Goal: Task Accomplishment & Management: Use online tool/utility

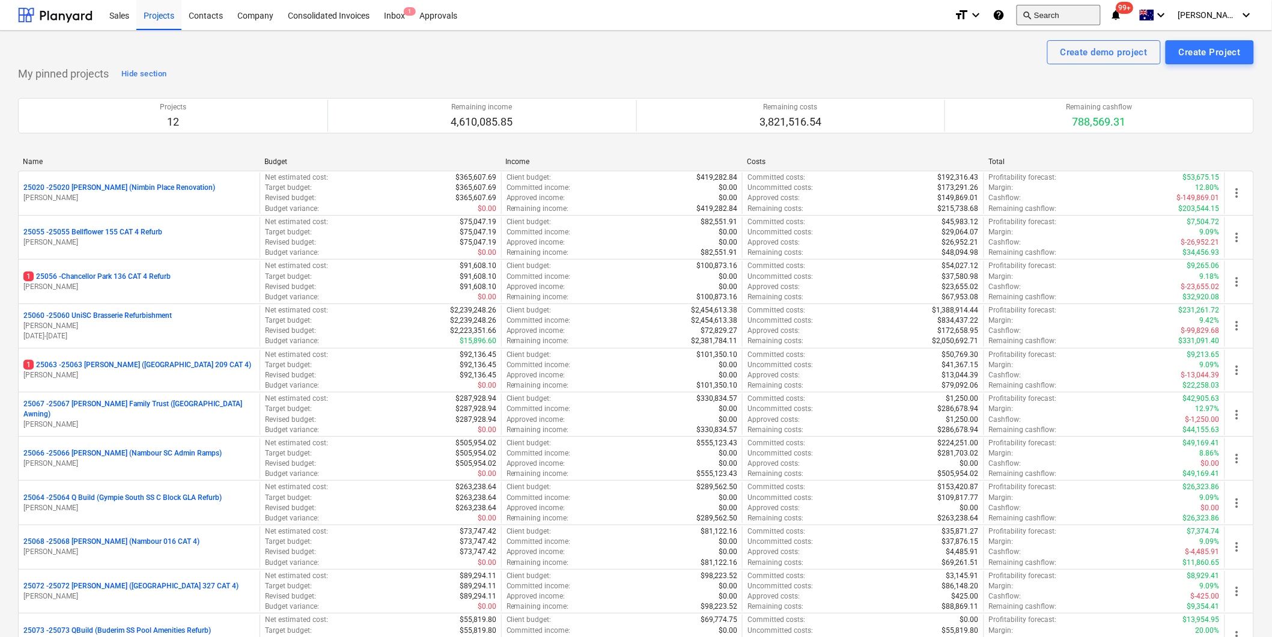
click at [1076, 10] on button "search Search" at bounding box center [1059, 15] width 84 height 20
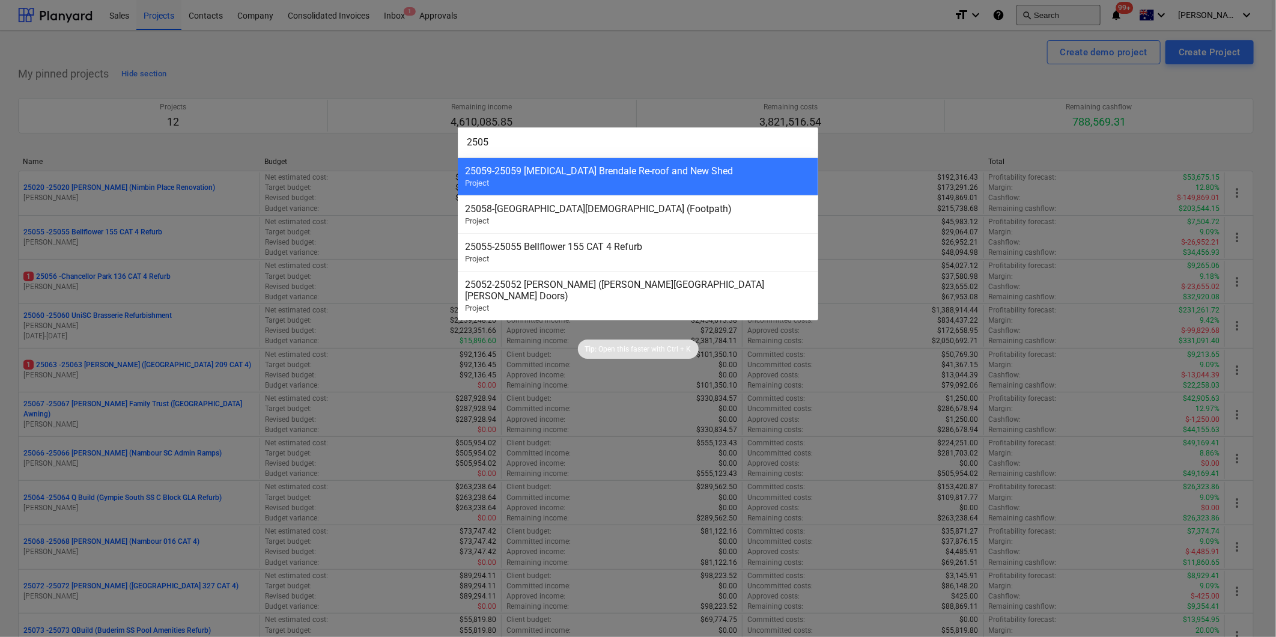
type input "25056"
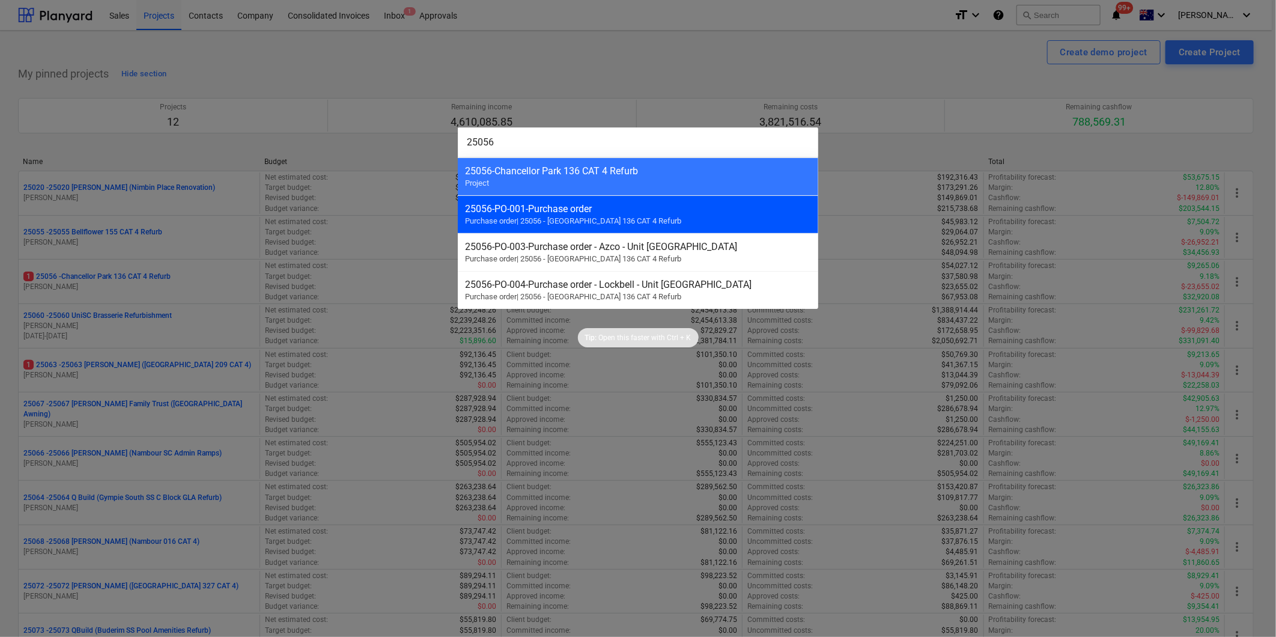
click at [559, 223] on span "Purchase order | 25056 - [GEOGRAPHIC_DATA] 136 CAT 4 Refurb" at bounding box center [573, 220] width 216 height 9
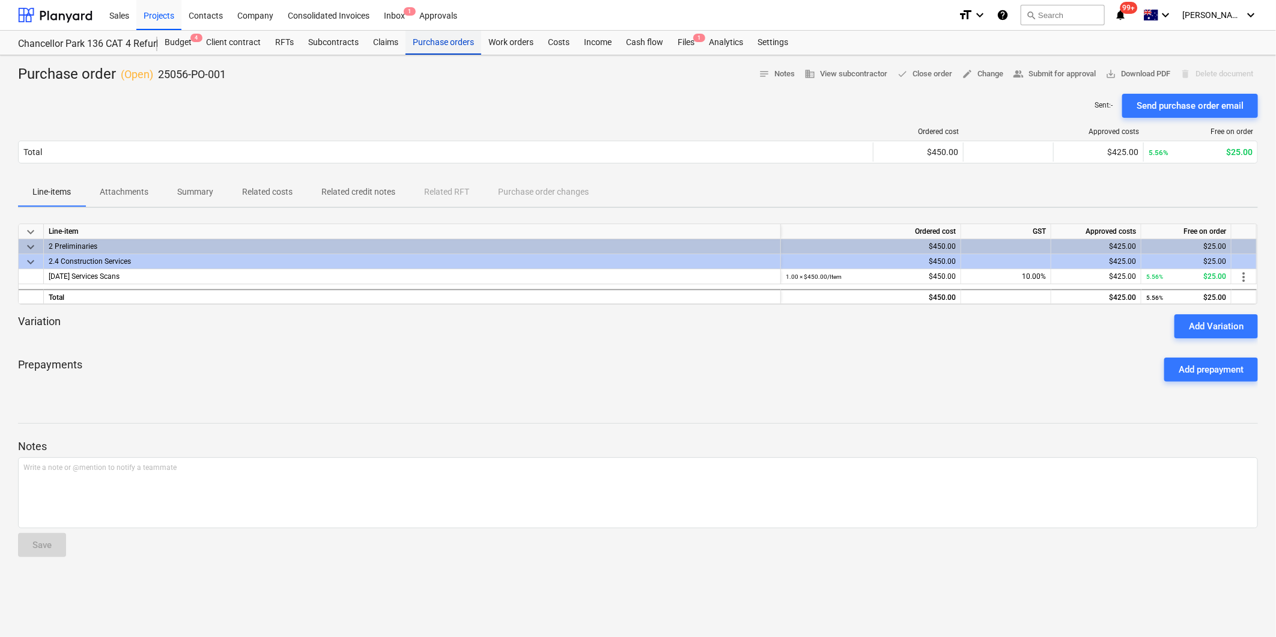
click at [444, 38] on div "Purchase orders" at bounding box center [444, 43] width 76 height 24
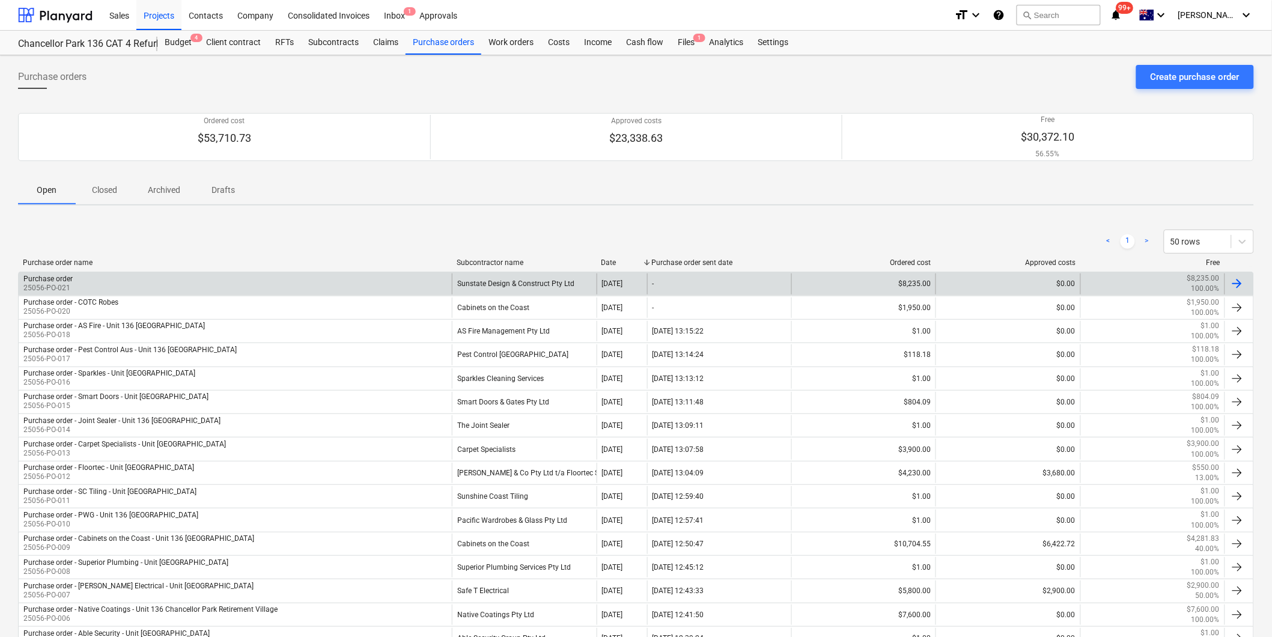
click at [508, 281] on div "Sunstate Design & Construct Pty Ltd" at bounding box center [524, 283] width 144 height 20
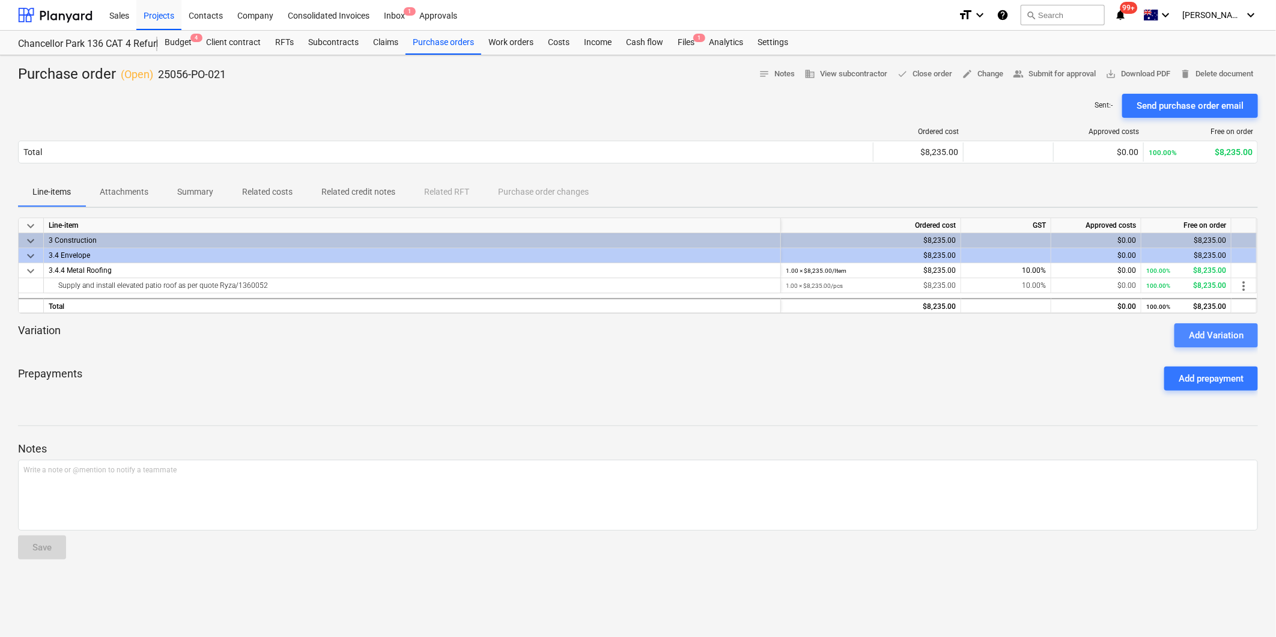
click at [1197, 331] on div "Add Variation" at bounding box center [1216, 336] width 55 height 16
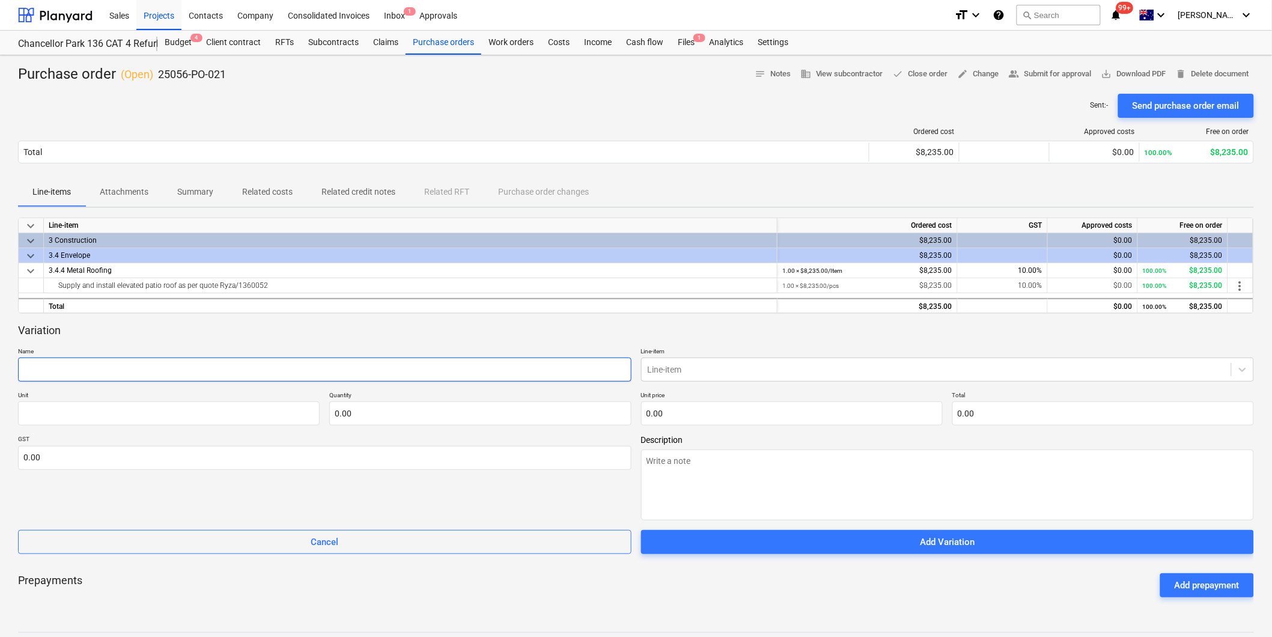
click at [65, 367] on input "text" at bounding box center [325, 370] width 614 height 24
click at [115, 371] on input "text" at bounding box center [325, 370] width 614 height 24
type textarea "x"
type input "A"
type textarea "x"
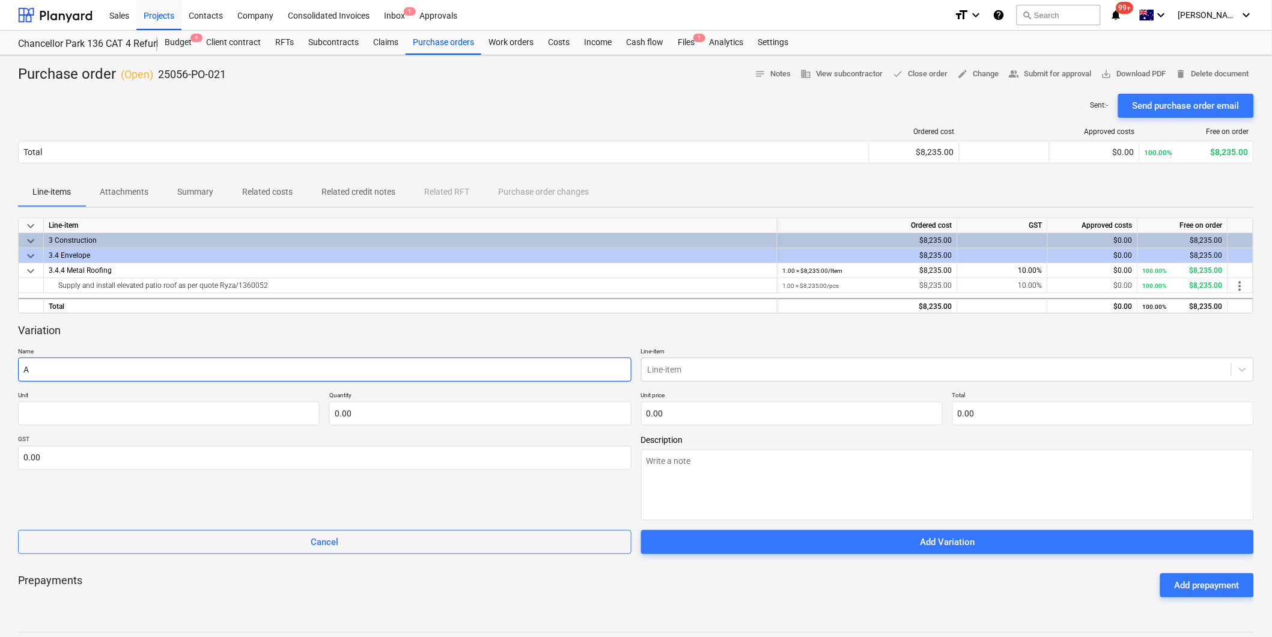
type input "Ad"
type textarea "x"
type input "Add"
type textarea "x"
type input "Adde"
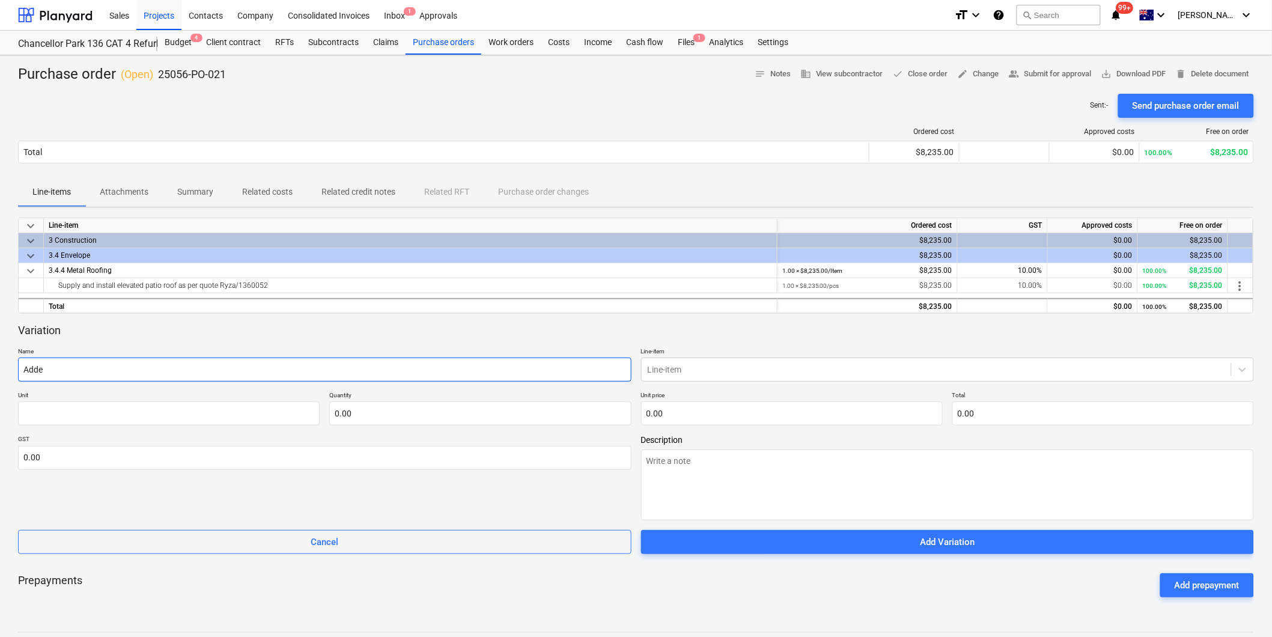
type textarea "x"
type input "Added"
type textarea "x"
type input "Added"
type textarea "x"
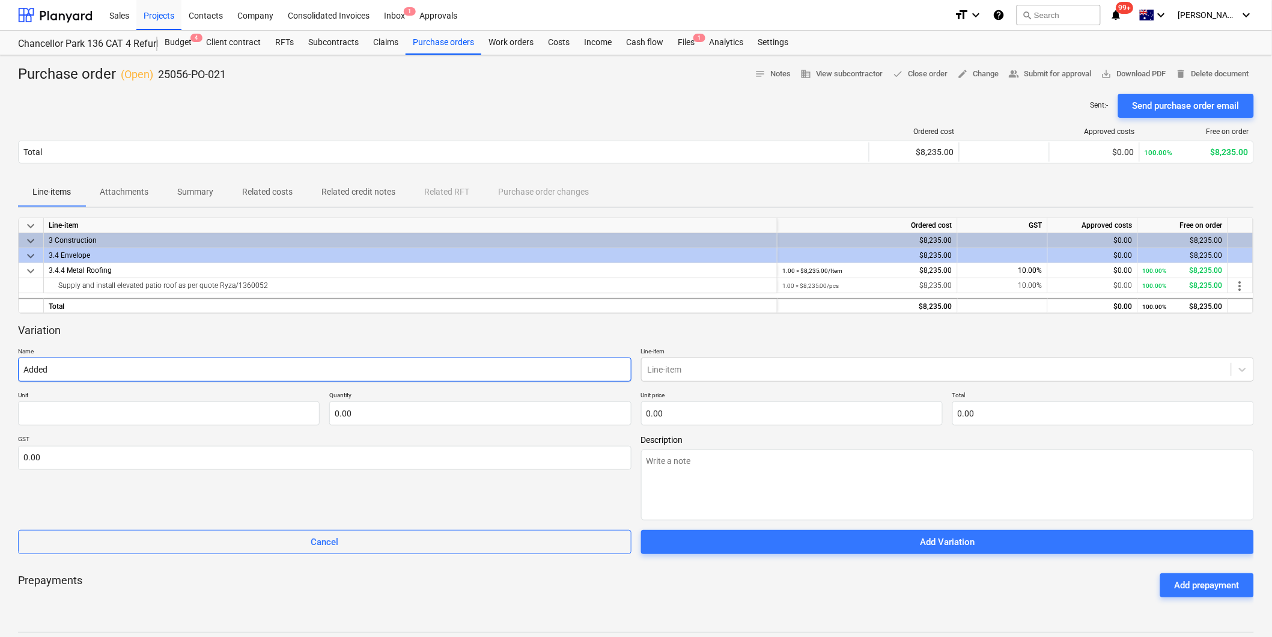
type input "Added f"
type textarea "x"
type input "Added fl"
type textarea "x"
type input "Added fla"
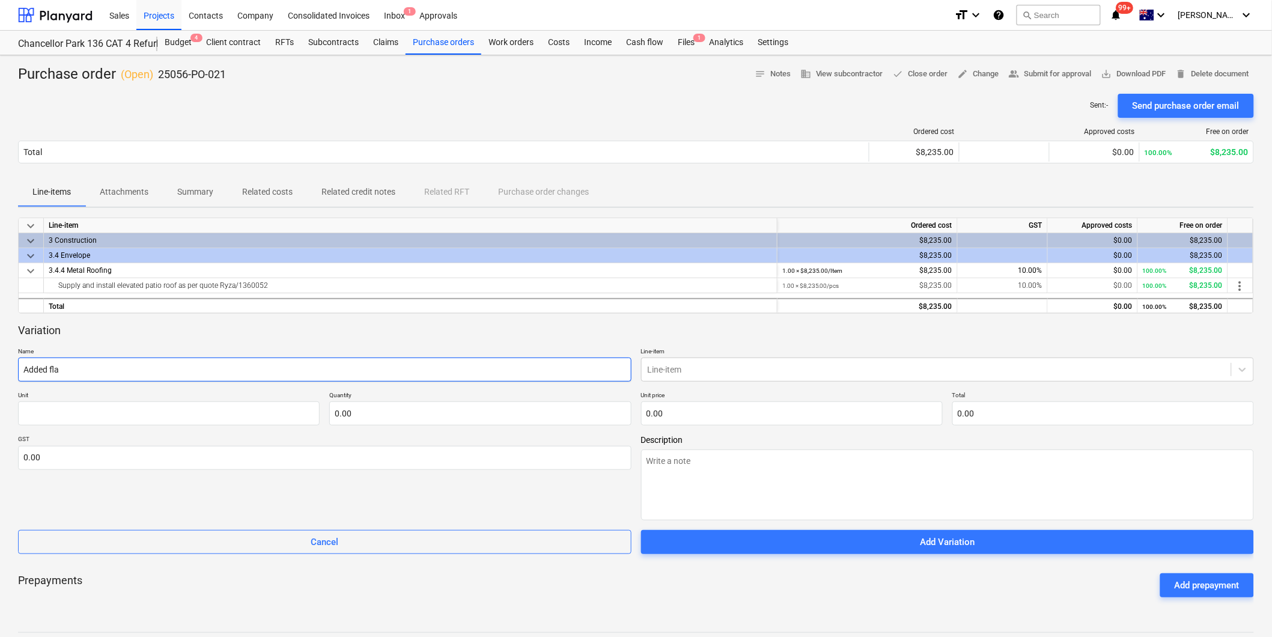
type textarea "x"
type input "Added flas"
type textarea "x"
type input "Added flash"
type textarea "x"
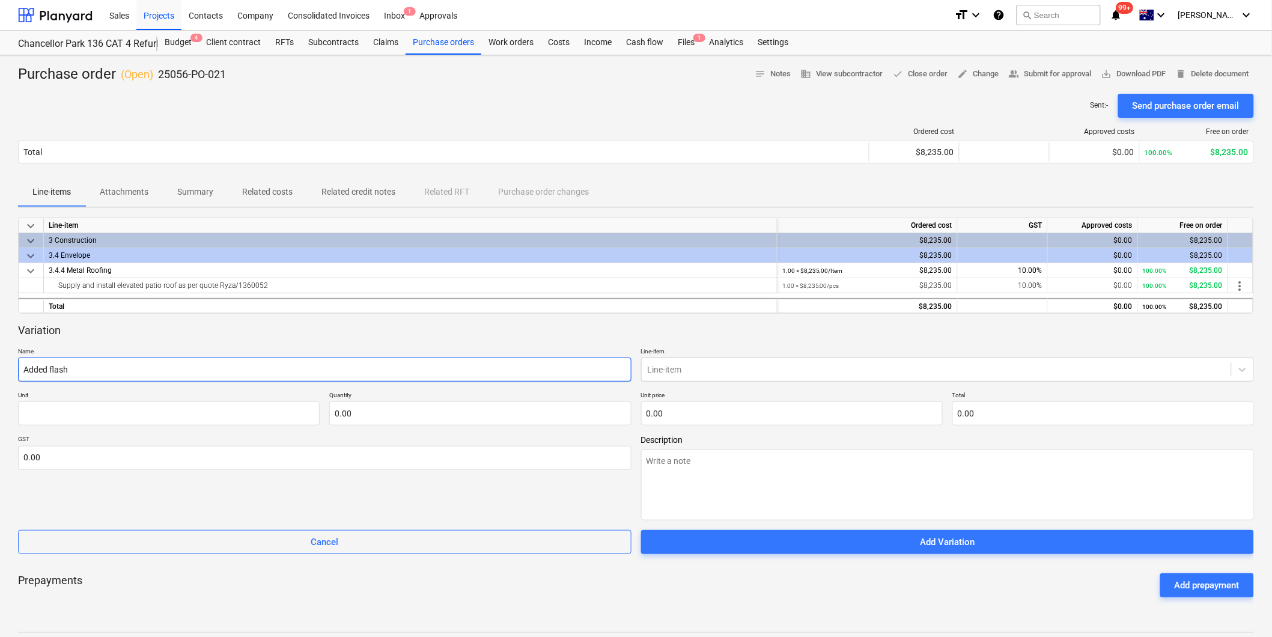
type input "Added flashi"
type textarea "x"
type input "Added flashin"
type textarea "x"
type input "Added flashing"
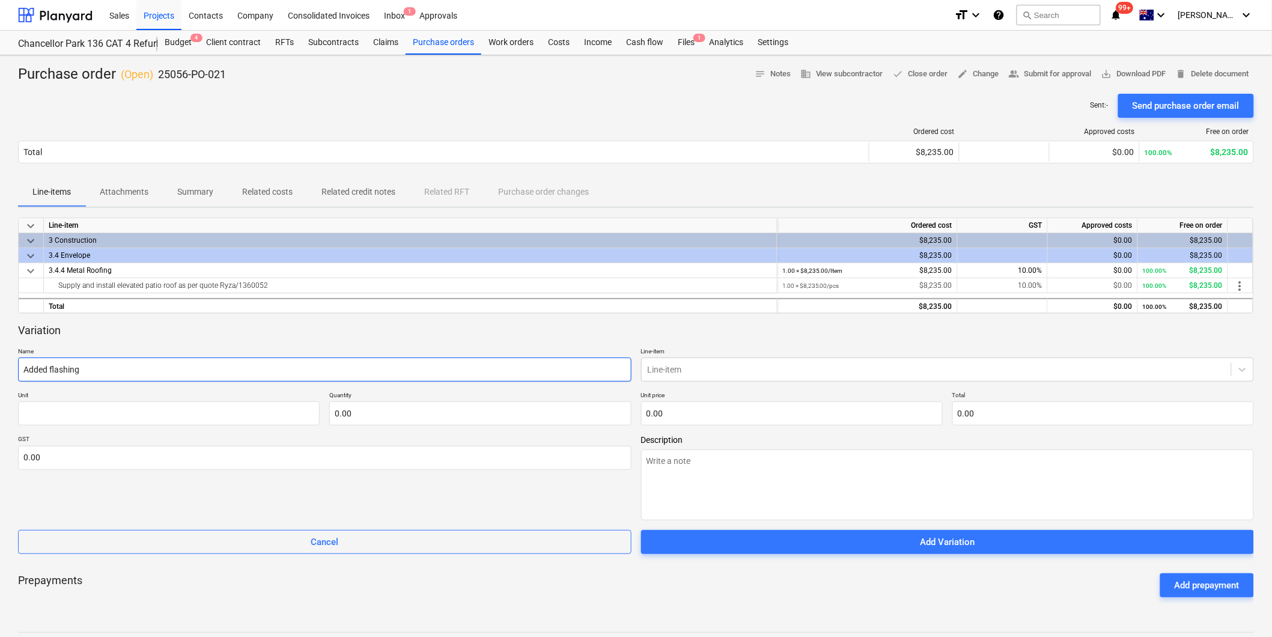
type textarea "x"
type input "Added flashings"
type textarea "x"
type input "Added flashings"
type textarea "x"
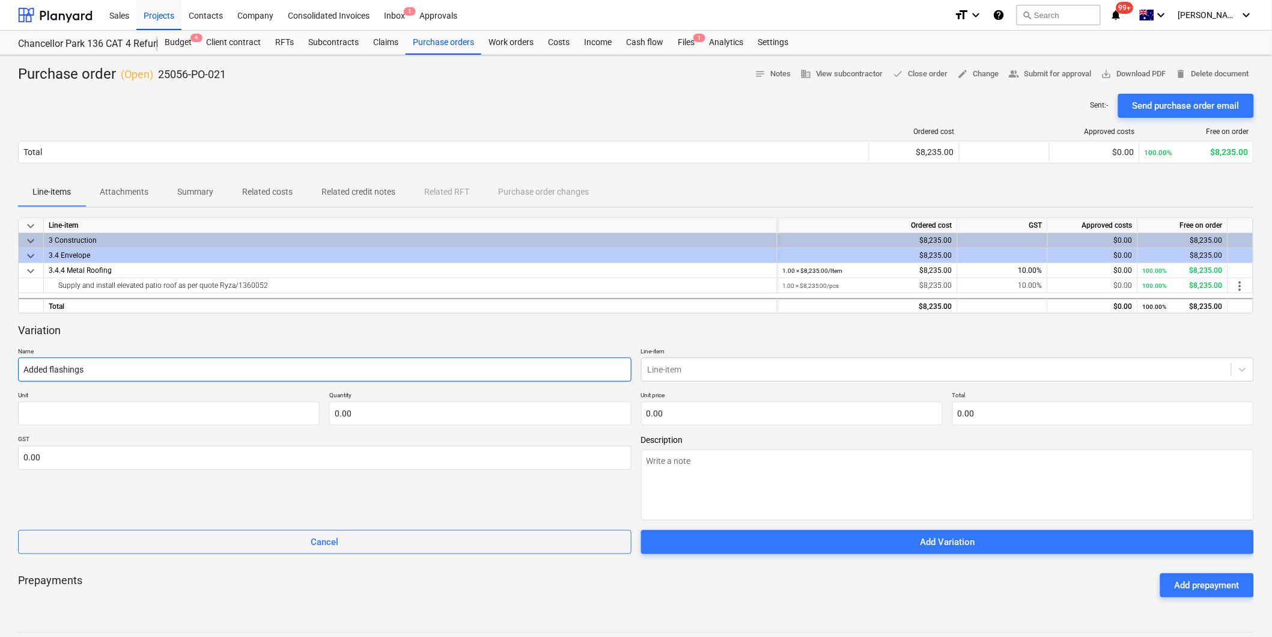
type input "Added flashings a"
type textarea "x"
type input "Added flashings an"
type textarea "x"
type input "Added flashings and"
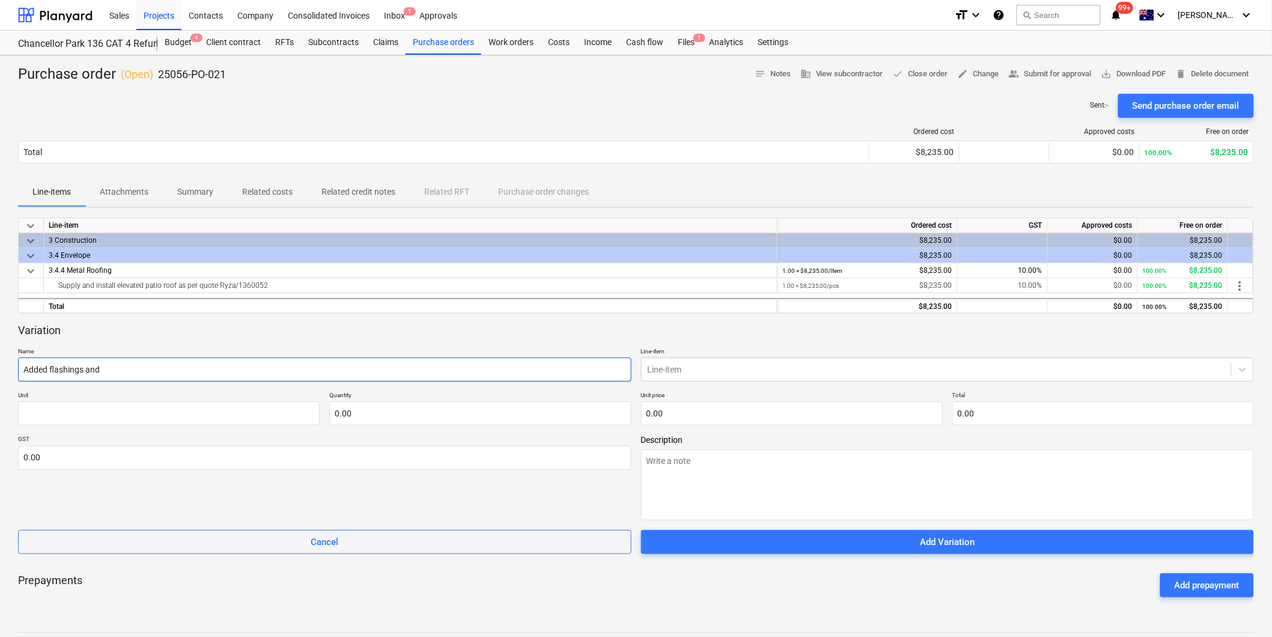
type textarea "x"
type input "Added flashings and"
type textarea "x"
type input "Added flashings and g"
type textarea "x"
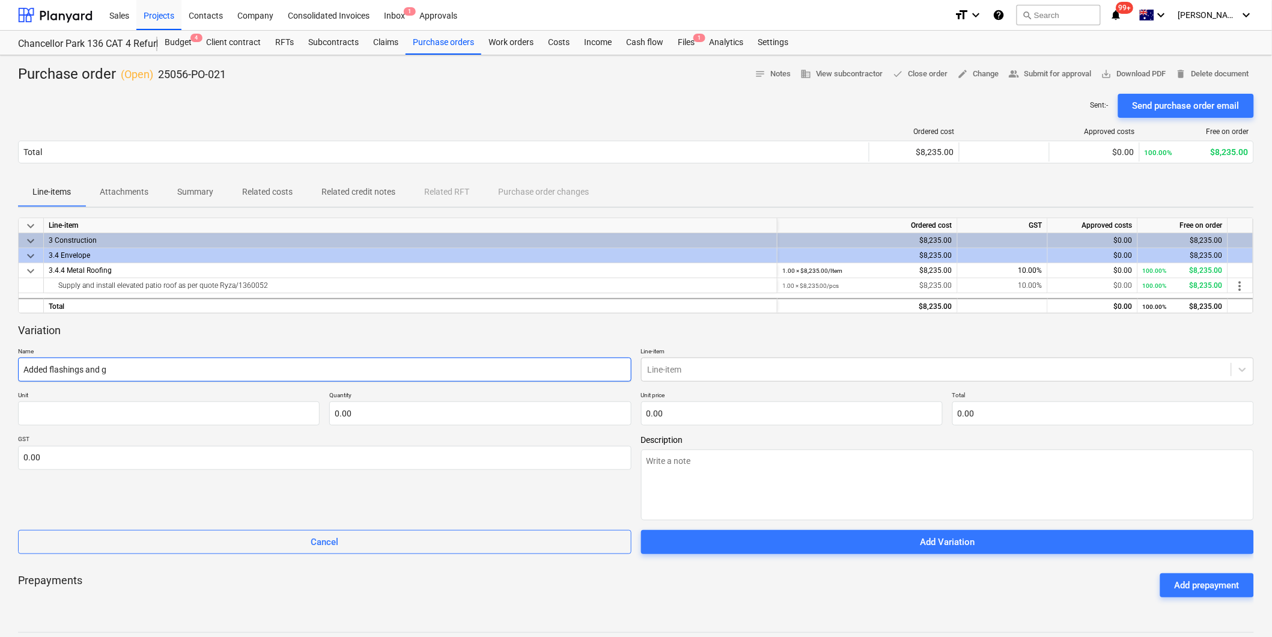
type input "Added flashings and gu"
type textarea "x"
type input "Added flashings and gut"
type textarea "x"
type input "Added flashings and [PERSON_NAME]"
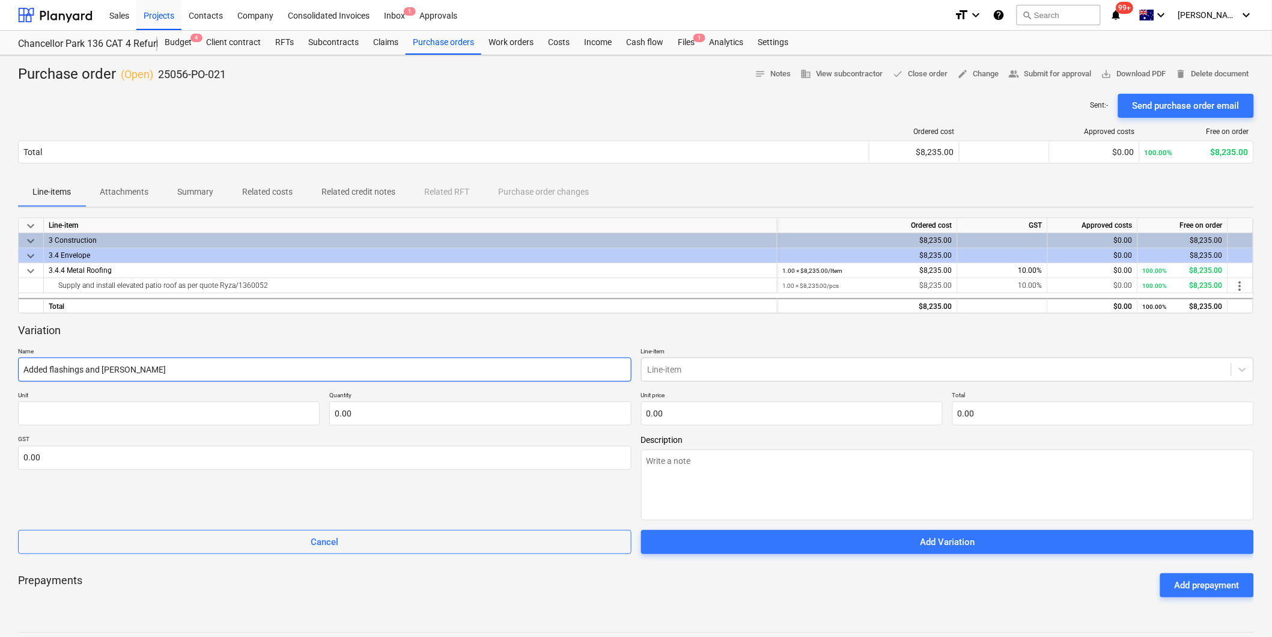
type textarea "x"
type input "Added flashings and [PERSON_NAME]"
type textarea "x"
type input "Added flashings and gutter"
type textarea "x"
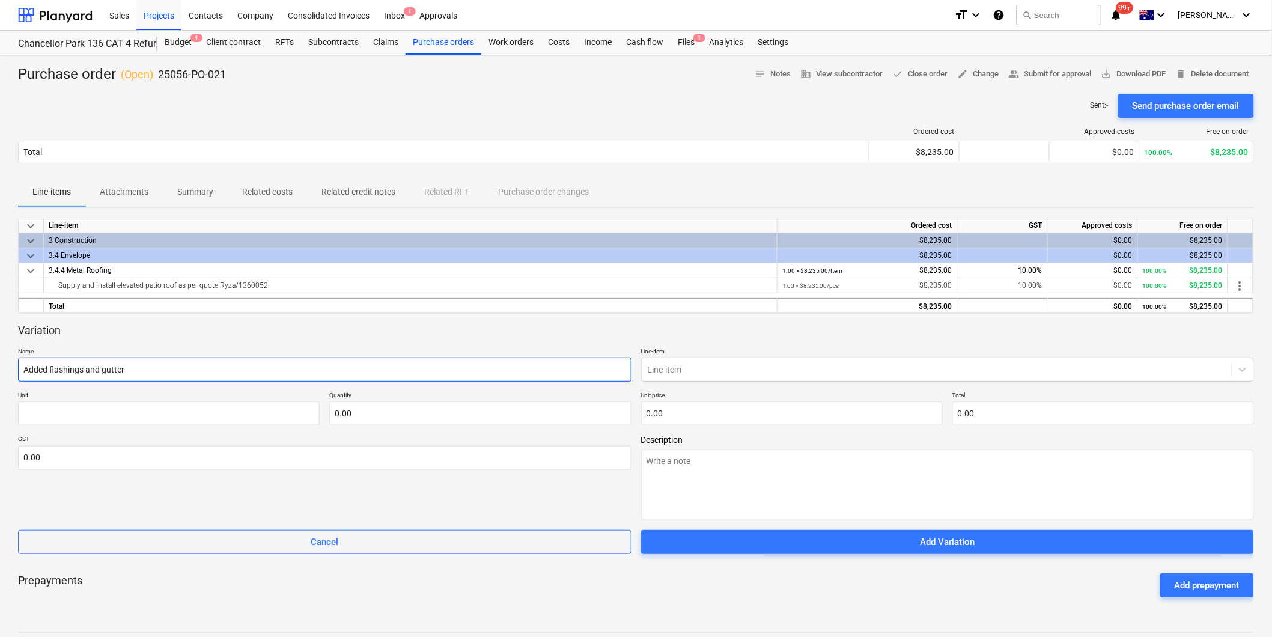
type input "Added flashings and gutter"
type textarea "x"
type input "Added flashings and gutter r"
type textarea "x"
type input "Added flashings and gutter re"
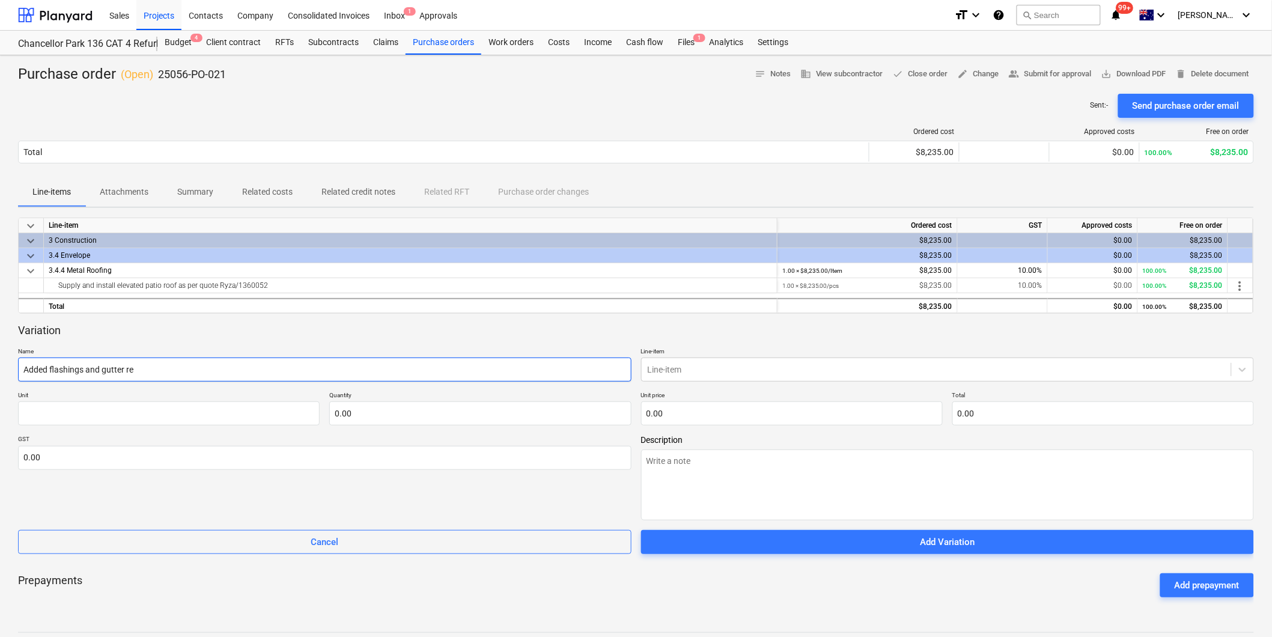
type textarea "x"
type input "Added flashings and gutter rep"
type textarea "x"
type input "Added flashings and gutter repl"
type textarea "x"
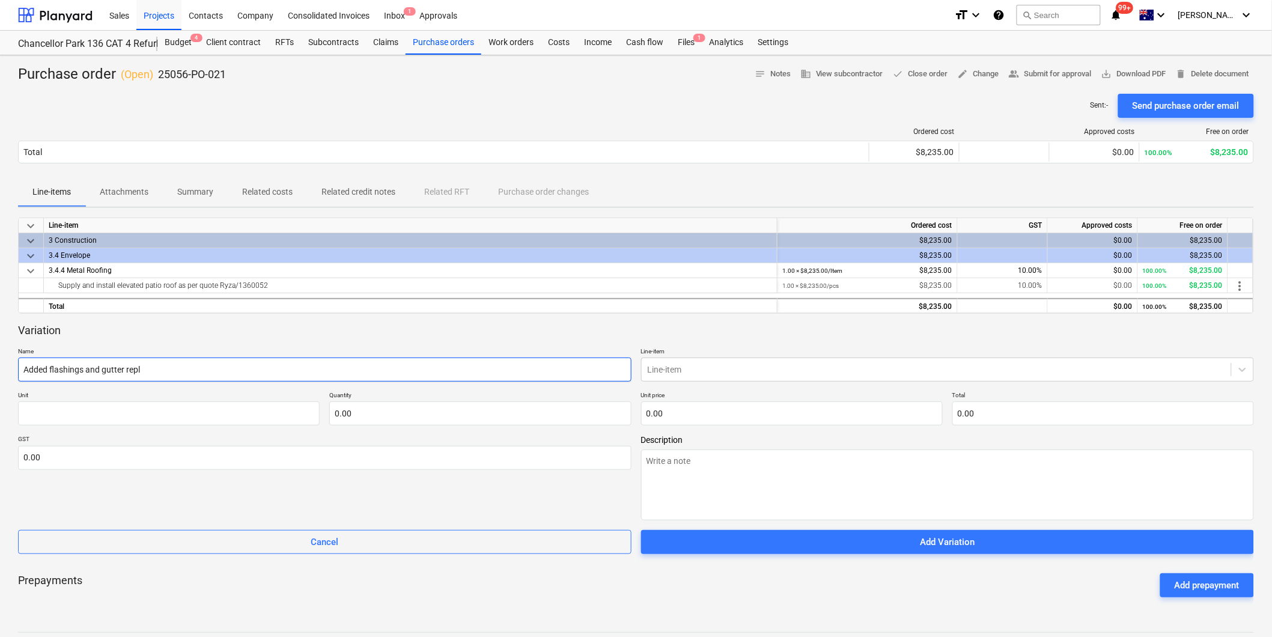
type input "Added flashings and gutter repla"
type textarea "x"
type input "Added flashings and gutter replac"
type textarea "x"
type input "Added flashings and gutter replace"
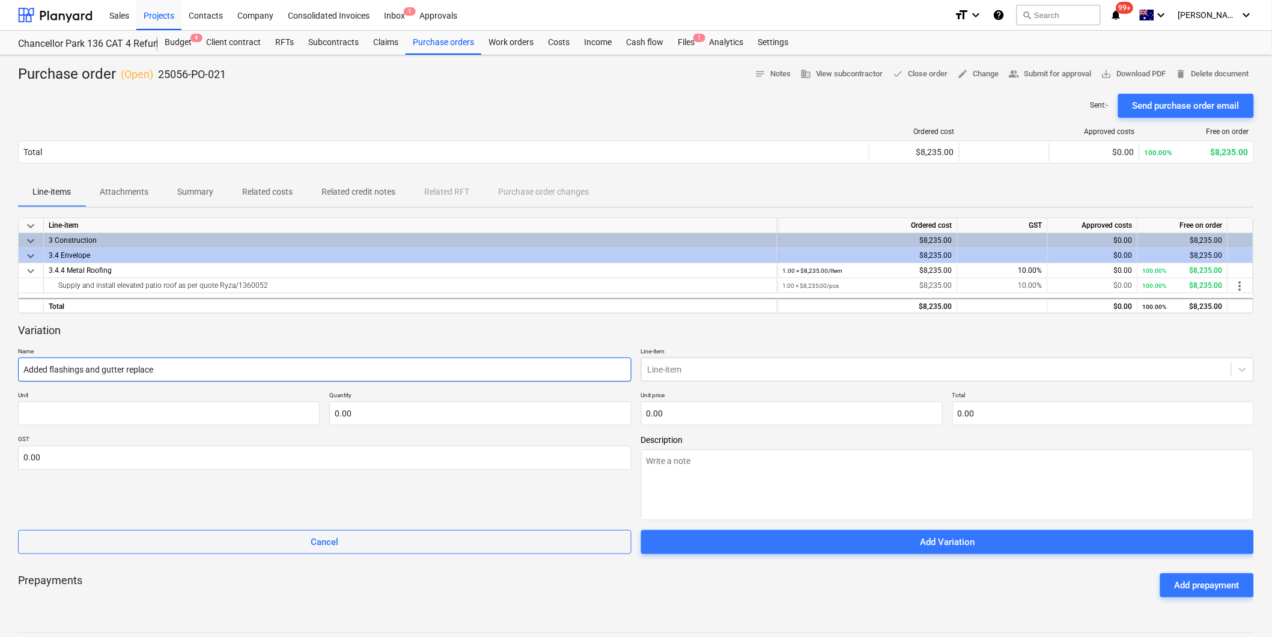
type textarea "x"
type input "Added flashings and gutter replacem"
type textarea "x"
type input "Added flashings and gutter replaceme"
type textarea "x"
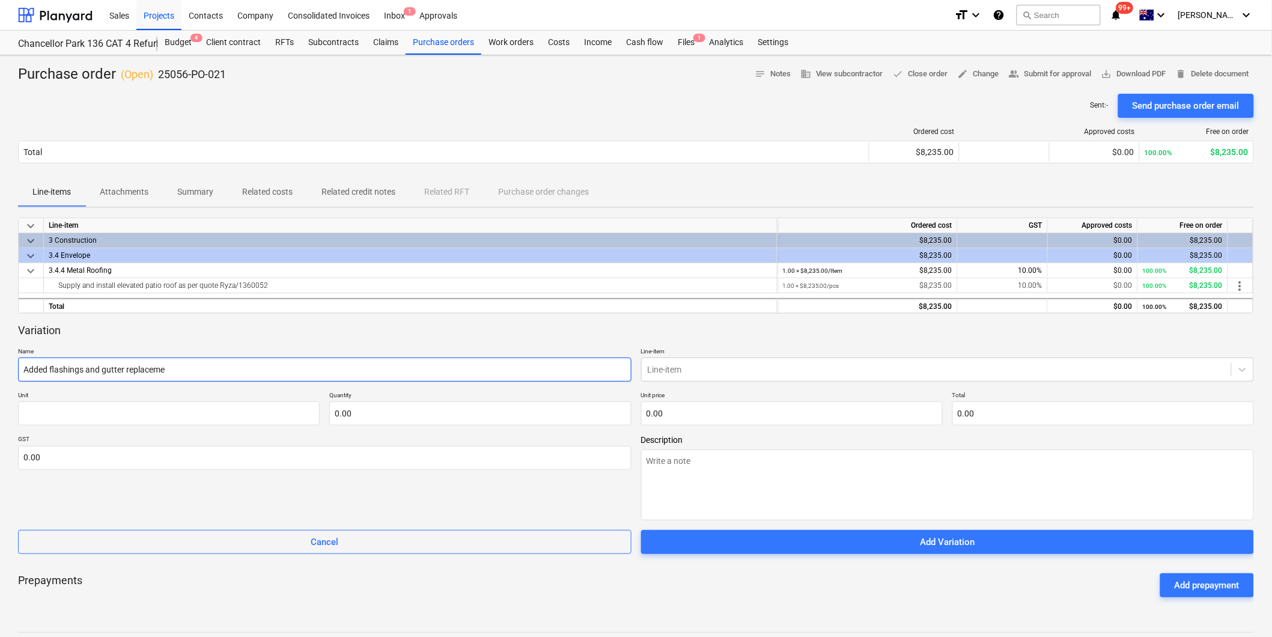
type input "Added flashings and gutter replacemen"
type textarea "x"
type input "Added flashings and gutter replacement"
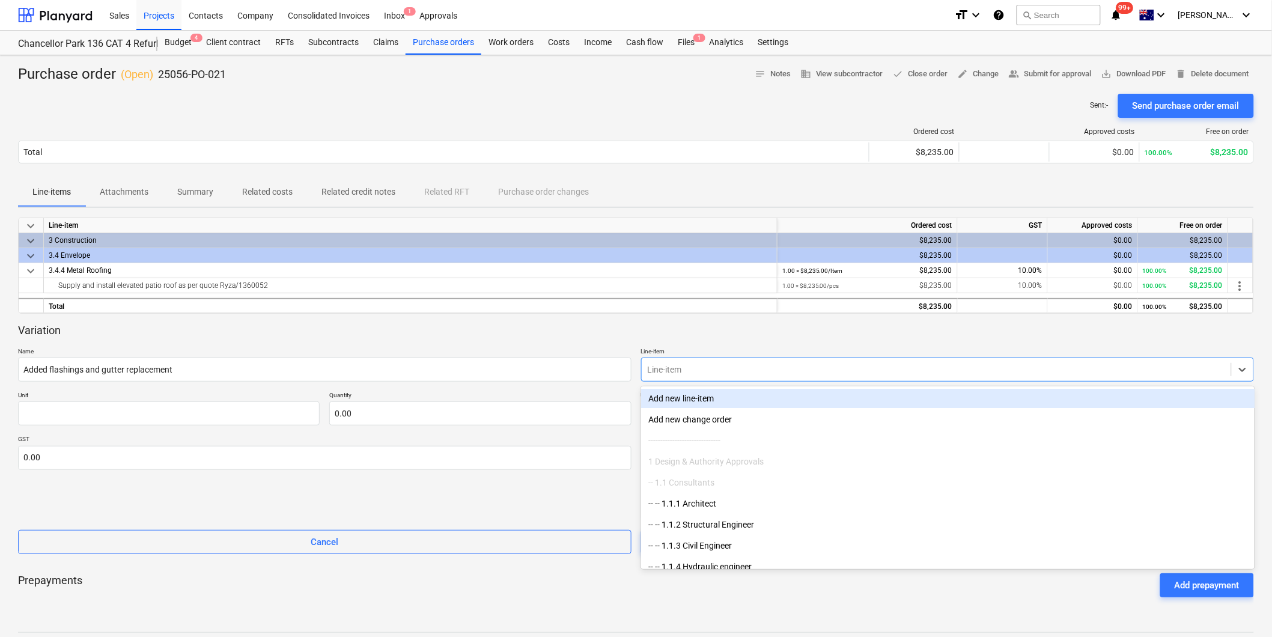
click at [712, 374] on div at bounding box center [937, 370] width 578 height 12
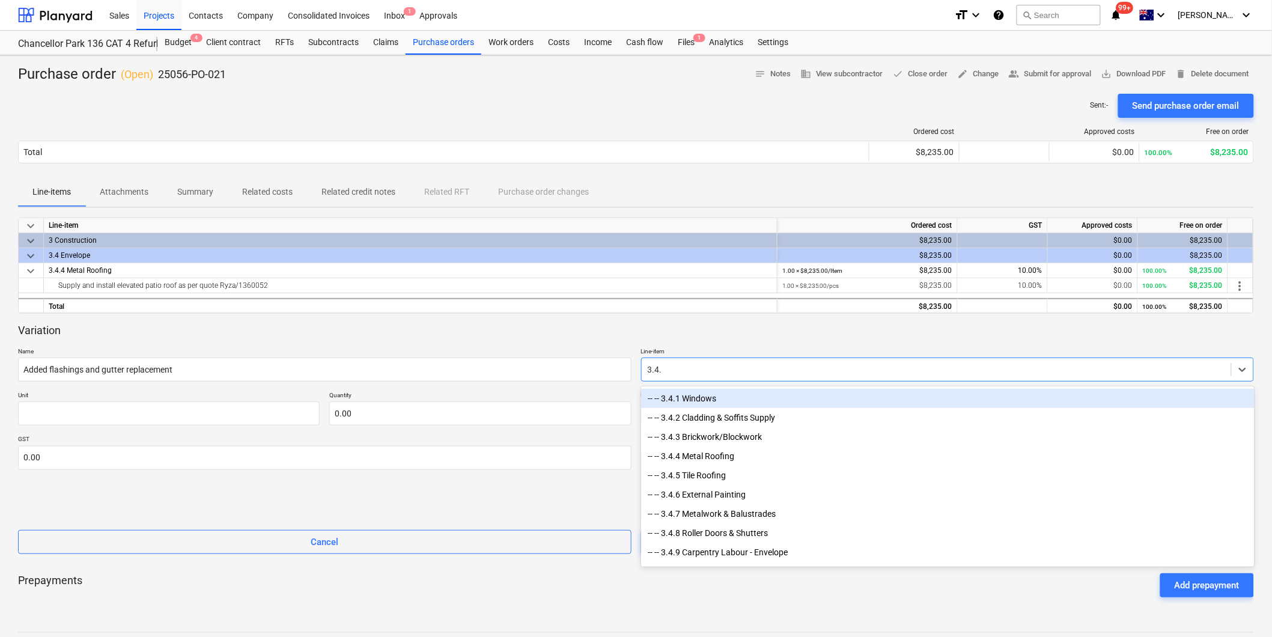
type input "3.4.4"
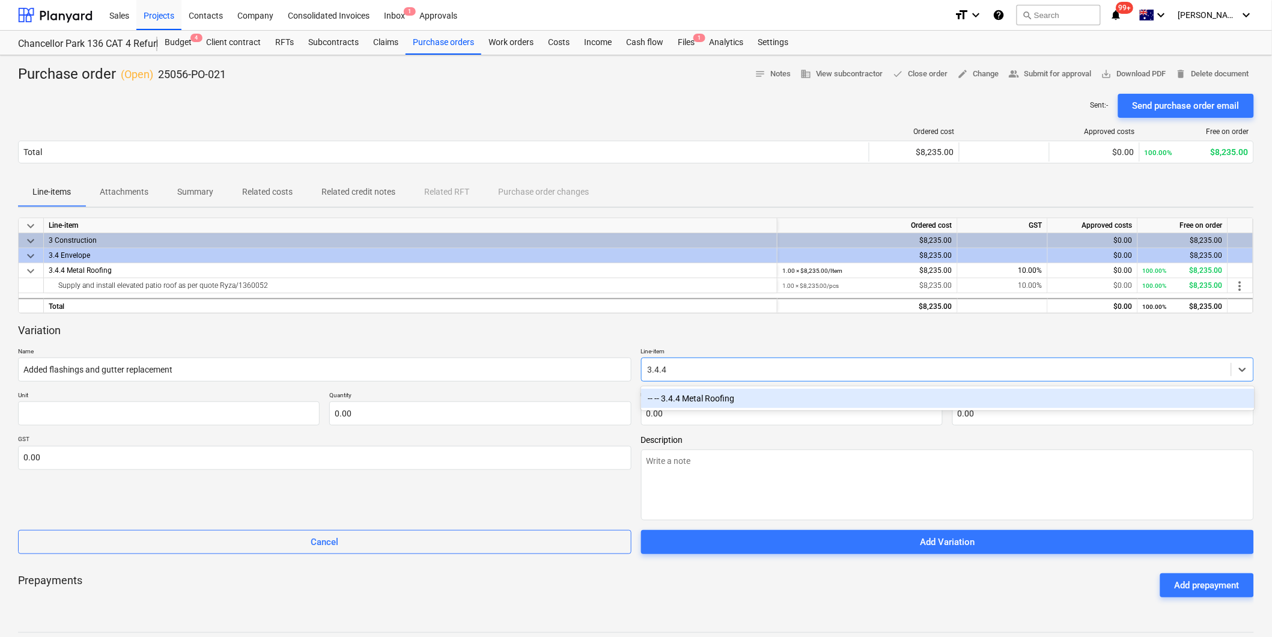
click at [730, 395] on div "-- -- 3.4.4 Metal Roofing" at bounding box center [948, 398] width 614 height 19
type textarea "x"
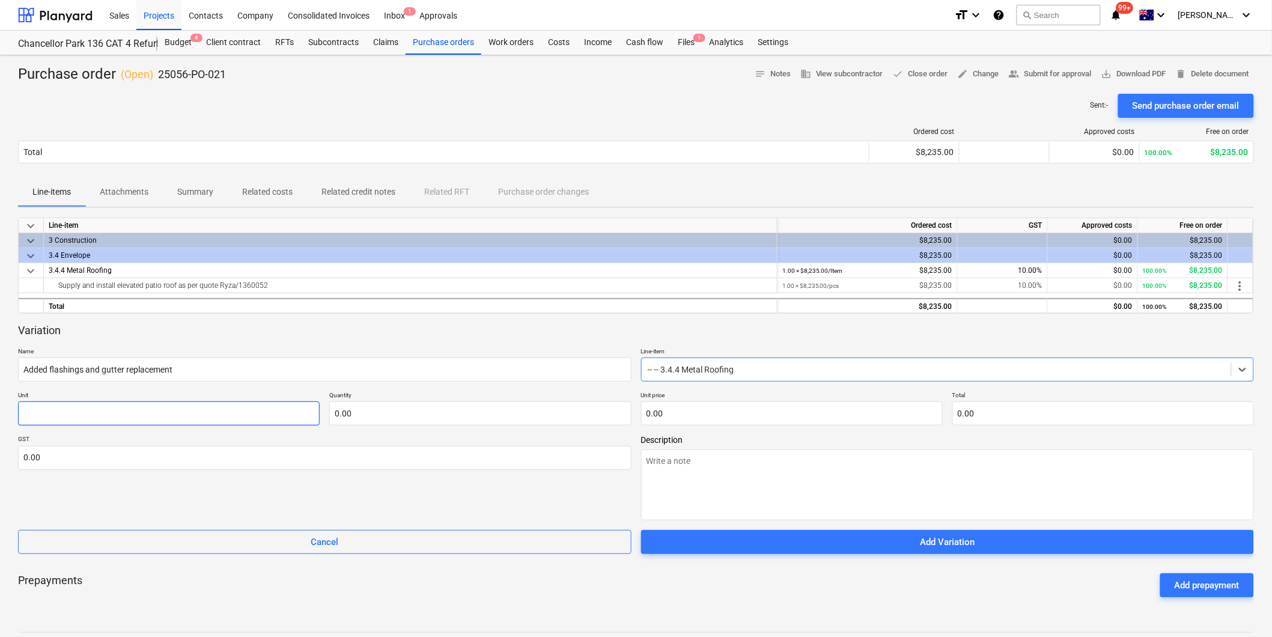
click at [80, 409] on input "text" at bounding box center [169, 413] width 302 height 24
type textarea "x"
type input "i"
type textarea "x"
type input "it"
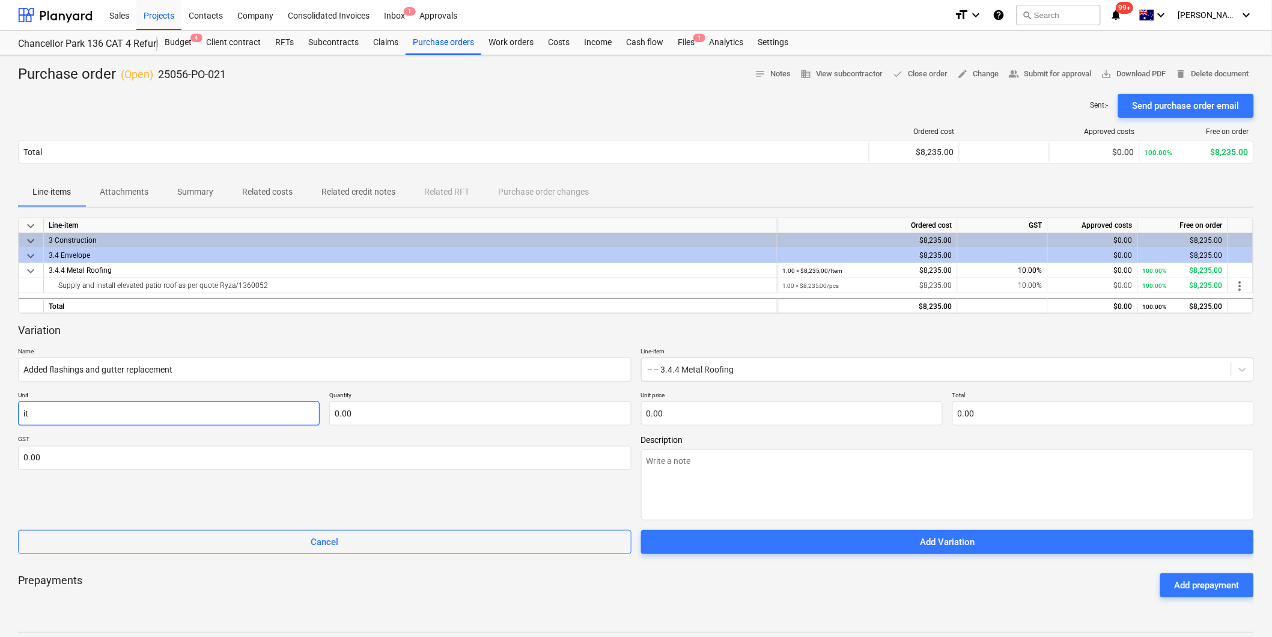
type textarea "x"
type input "ite"
type textarea "x"
type input "item"
click at [532, 419] on input "text" at bounding box center [480, 413] width 302 height 24
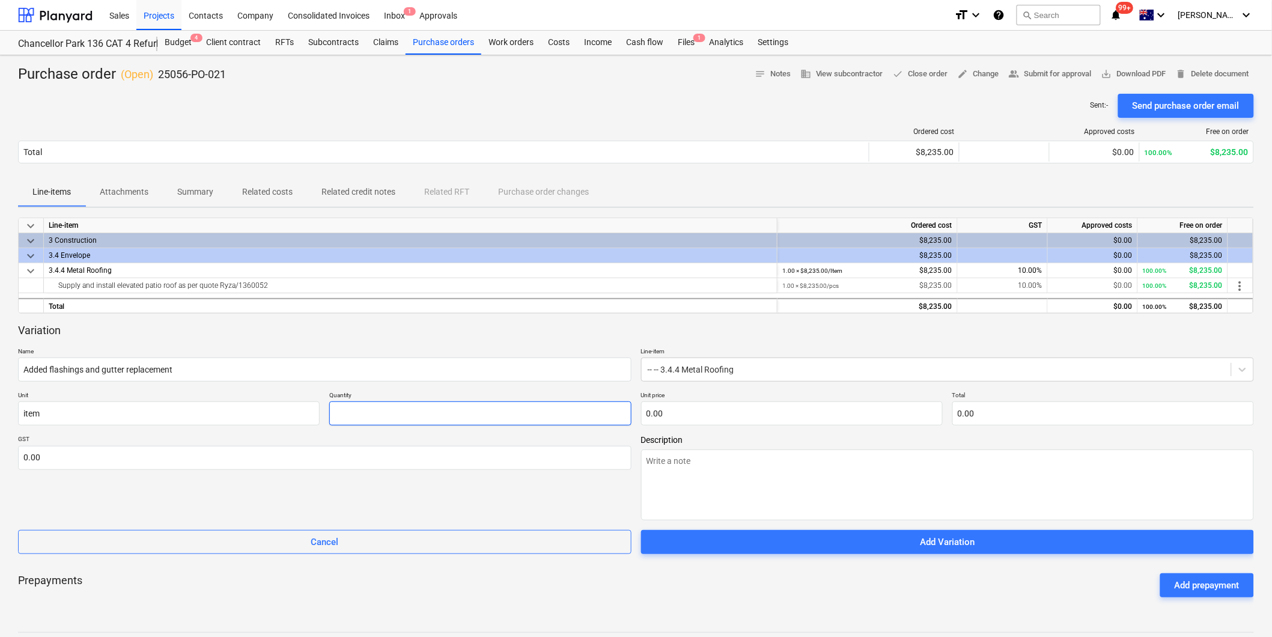
type textarea "x"
type input "1.00"
click at [698, 409] on input "text" at bounding box center [792, 413] width 302 height 24
type textarea "x"
type input "3"
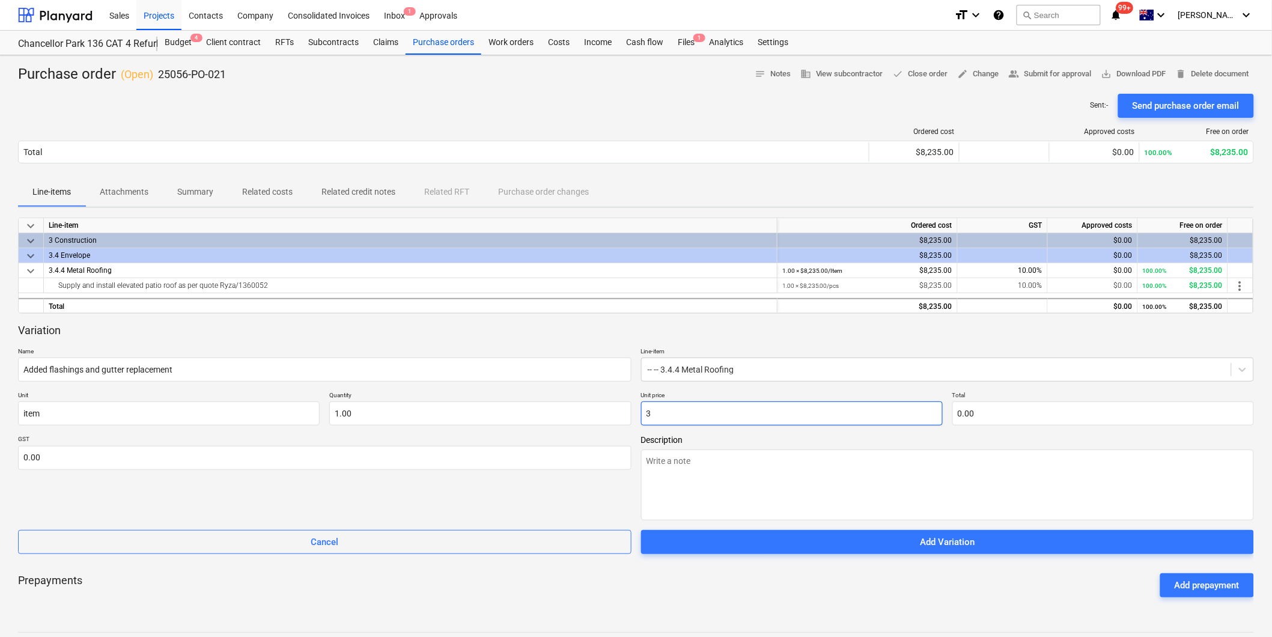
type input "3.00"
type textarea "x"
type input "30"
type input "30.00"
type textarea "x"
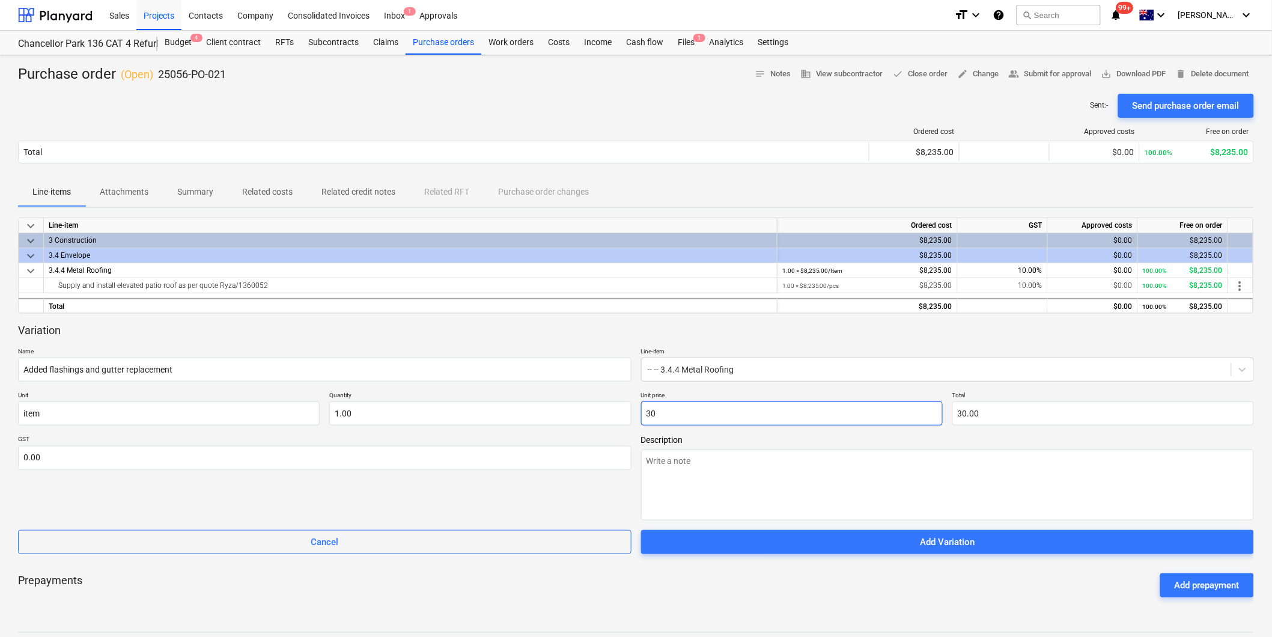
type input "302"
type input "302.00"
type textarea "x"
type input "3028"
type input "3,028.00"
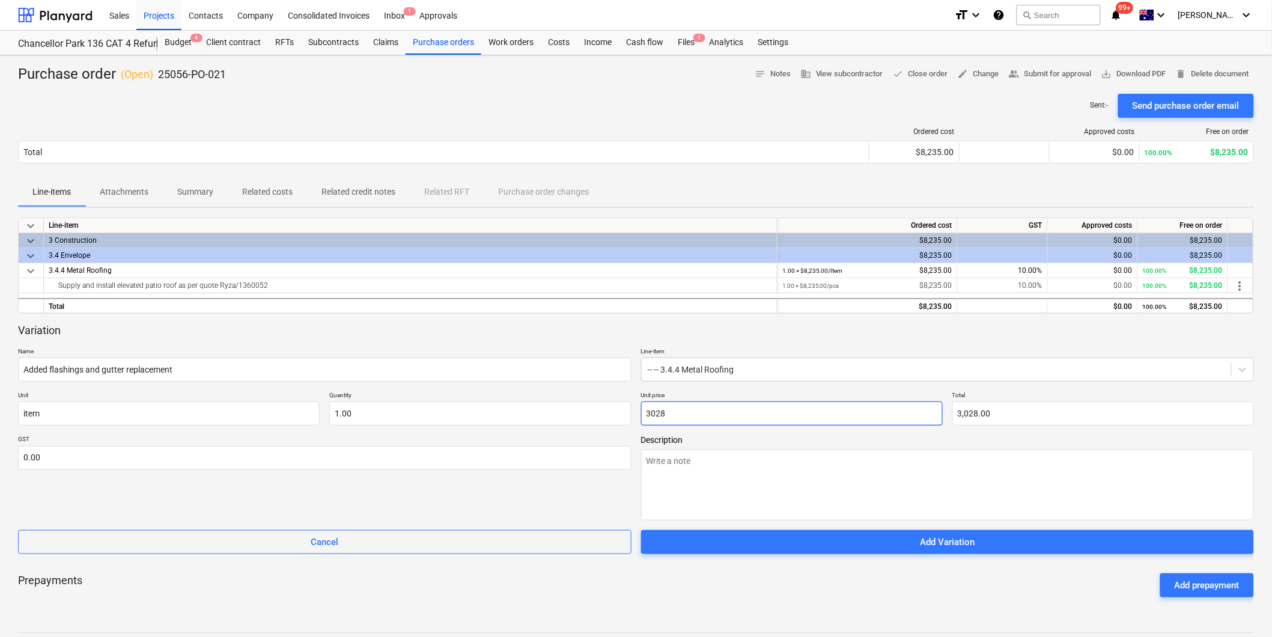
type textarea "x"
type input "3028."
type textarea "x"
type input "3028.1"
type input "3,028.10"
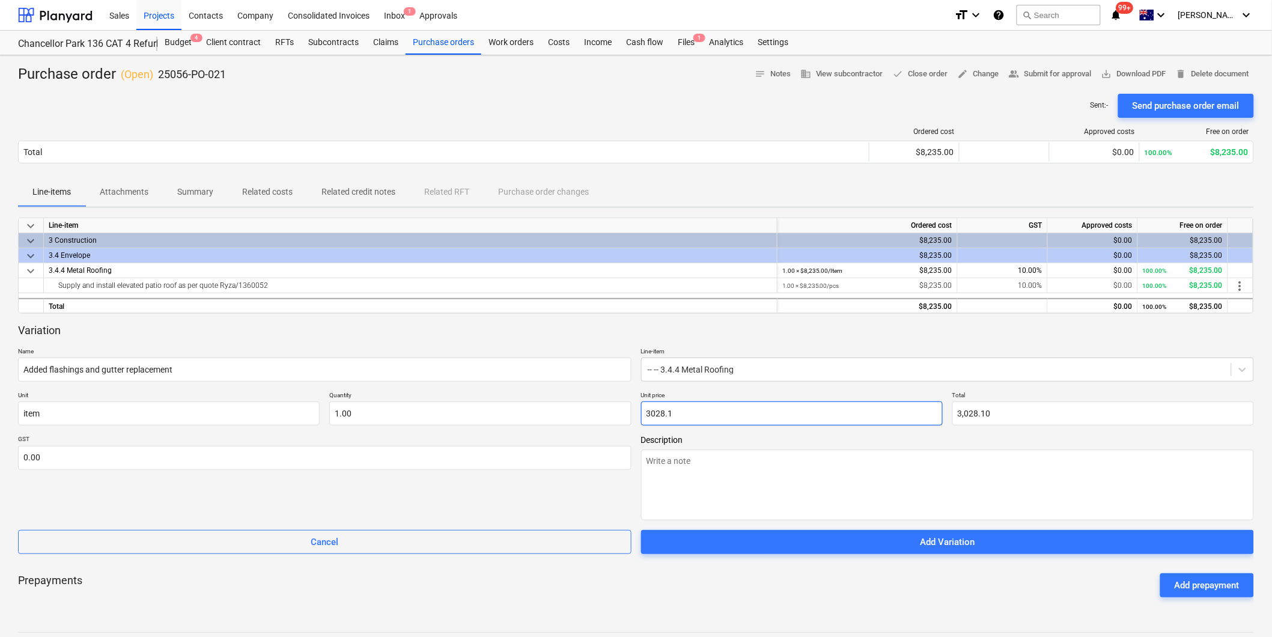
type textarea "x"
type input "3028.15"
type input "3,028.15"
type textarea "x"
type input "3028.1"
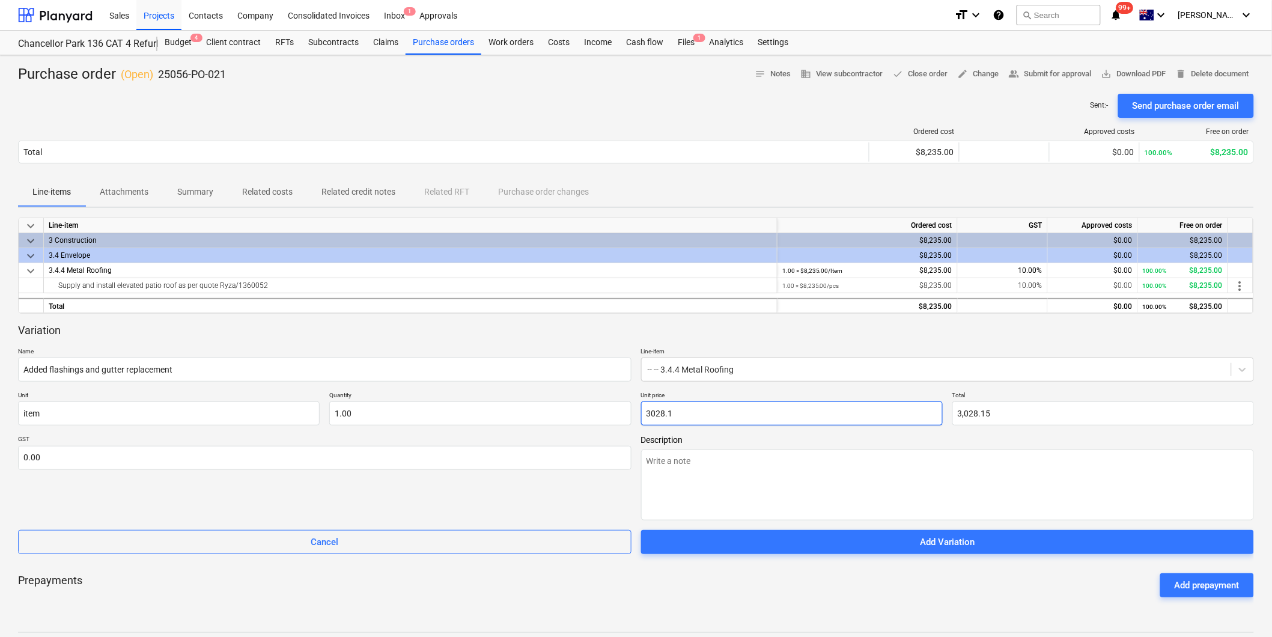
type input "3,028.10"
type textarea "x"
type input "3028.18"
type input "3,028.18"
type textarea "x"
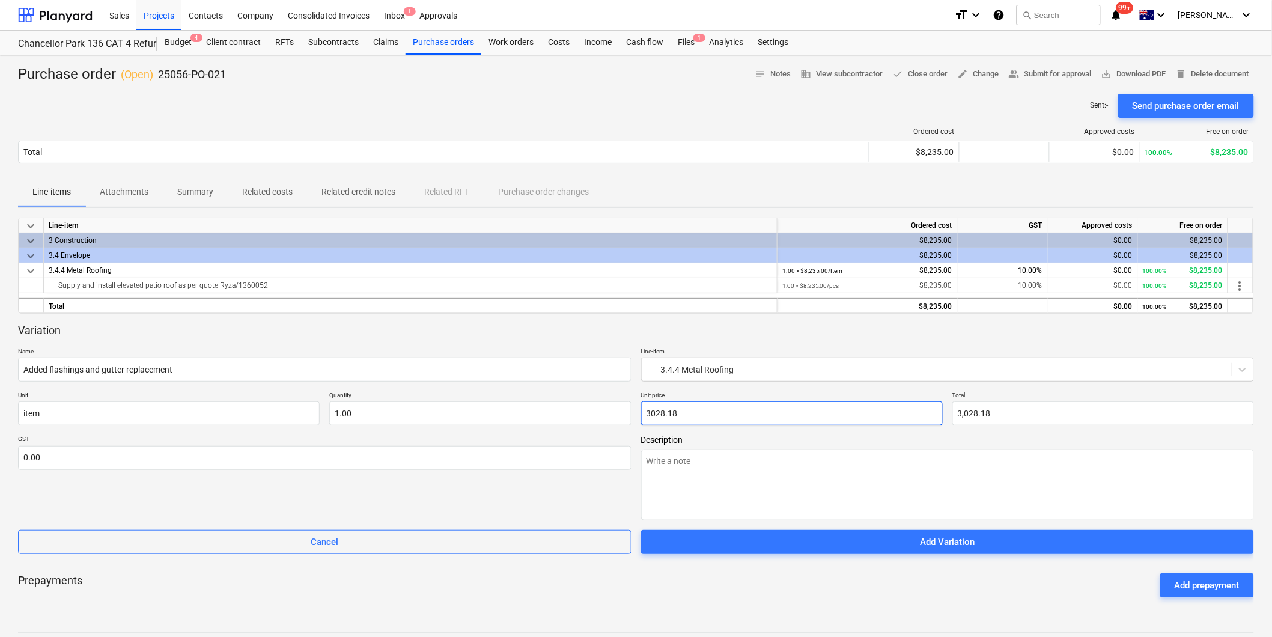
type input "3028.181"
type textarea "x"
type input "3028.1818"
type textarea "x"
type input "3028.18181"
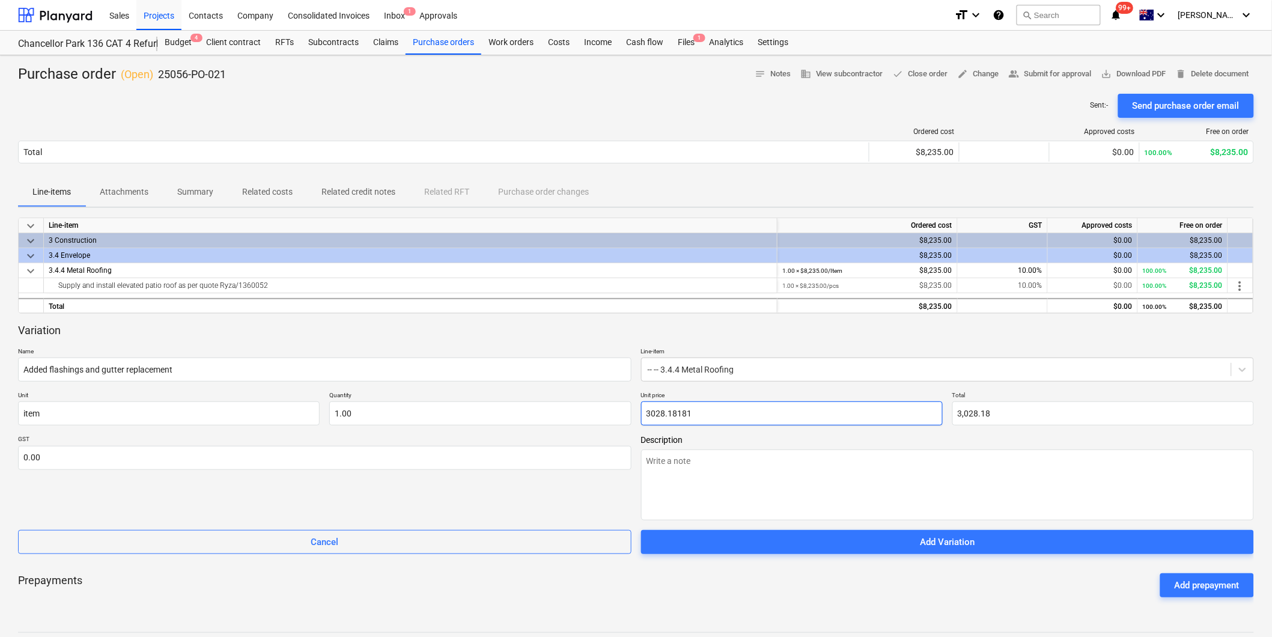
type textarea "x"
type input "3,028.18"
click at [451, 457] on input "text" at bounding box center [325, 458] width 614 height 24
type textarea "x"
type input "1"
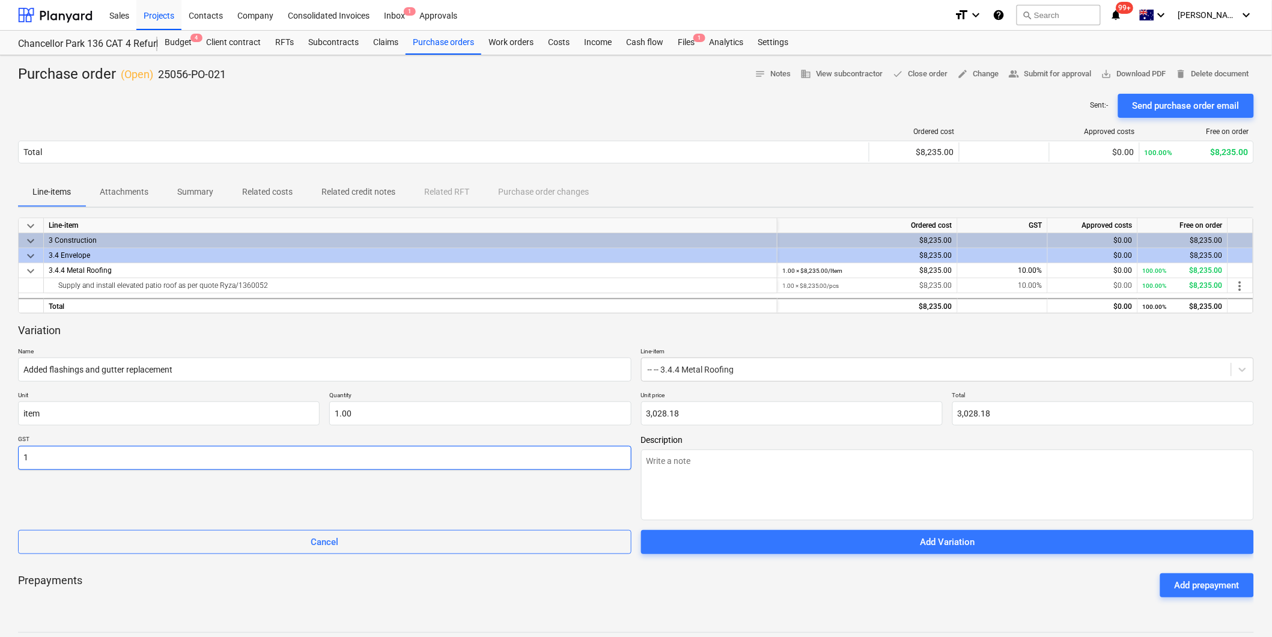
type textarea "x"
type input "10.00"
click at [582, 495] on div "GST 10.00" at bounding box center [325, 477] width 614 height 85
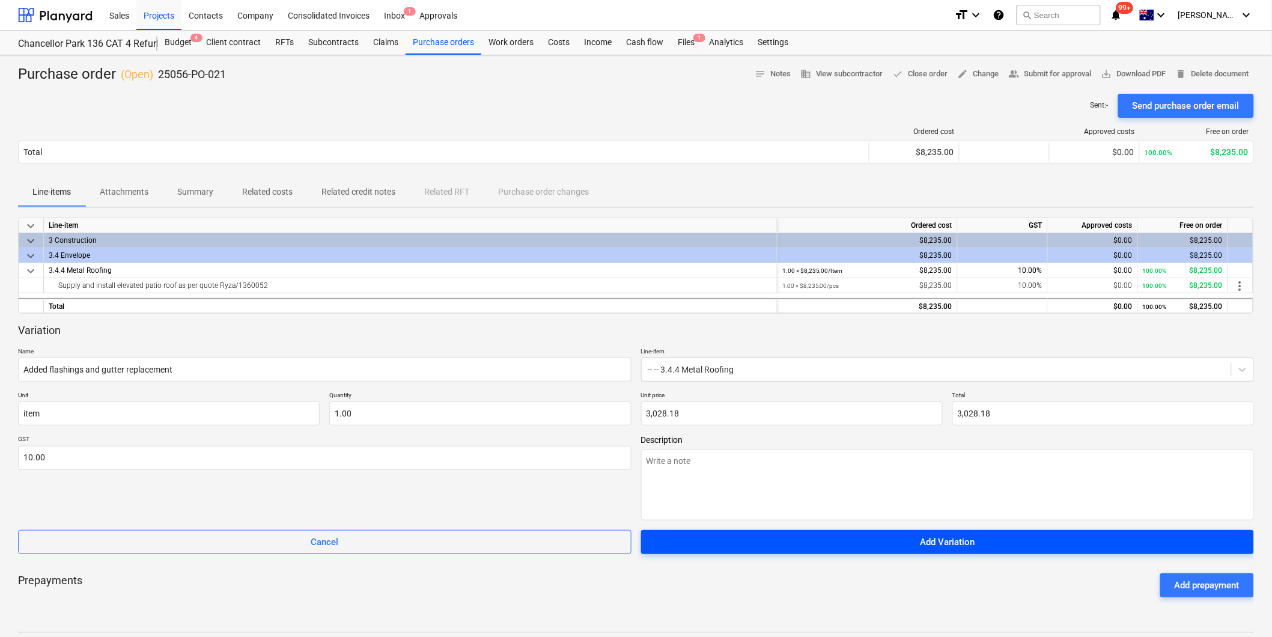
click at [890, 541] on span "Add Variation" at bounding box center [948, 542] width 585 height 16
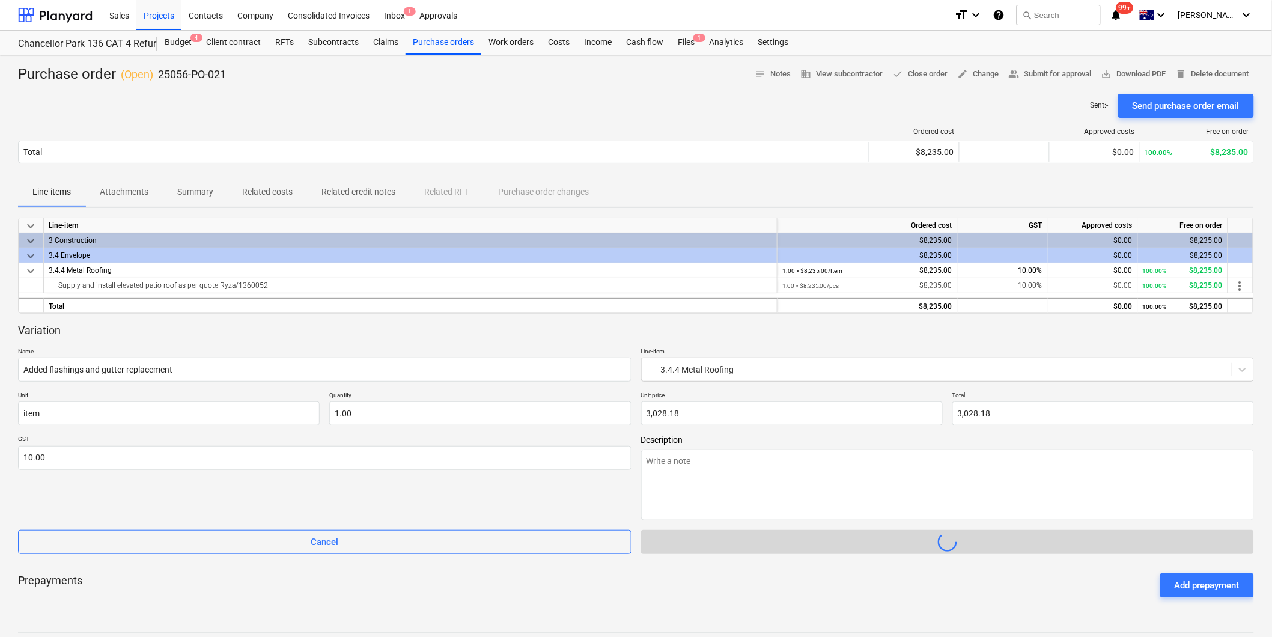
type textarea "x"
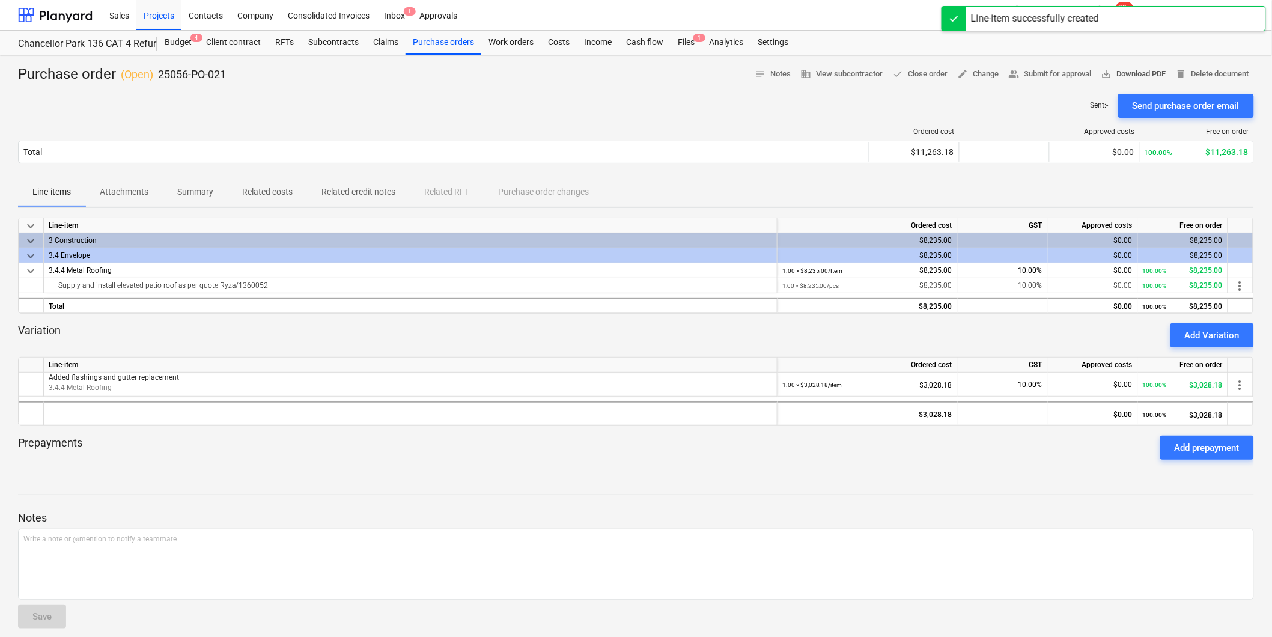
click at [1146, 73] on span "save_alt Download PDF" at bounding box center [1134, 74] width 65 height 14
click at [1032, 10] on span "search" at bounding box center [1027, 15] width 10 height 10
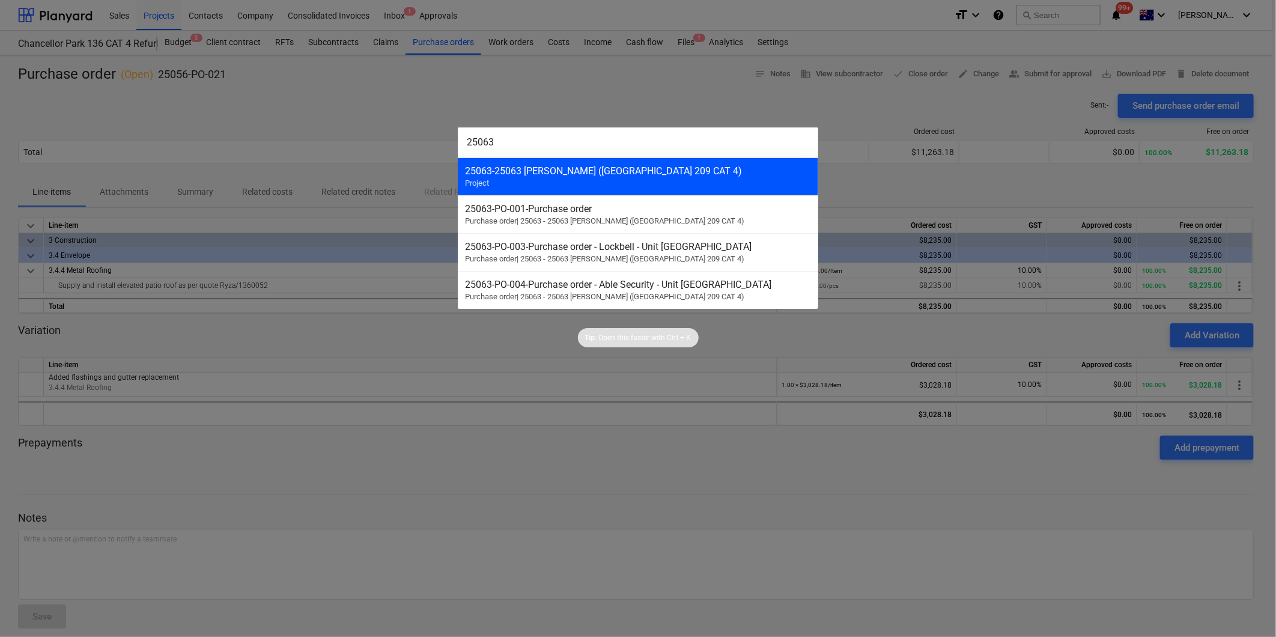
type input "25063"
click at [593, 175] on div "25063 - 25063 [PERSON_NAME] ([GEOGRAPHIC_DATA] 209 CAT 4)" at bounding box center [638, 170] width 346 height 11
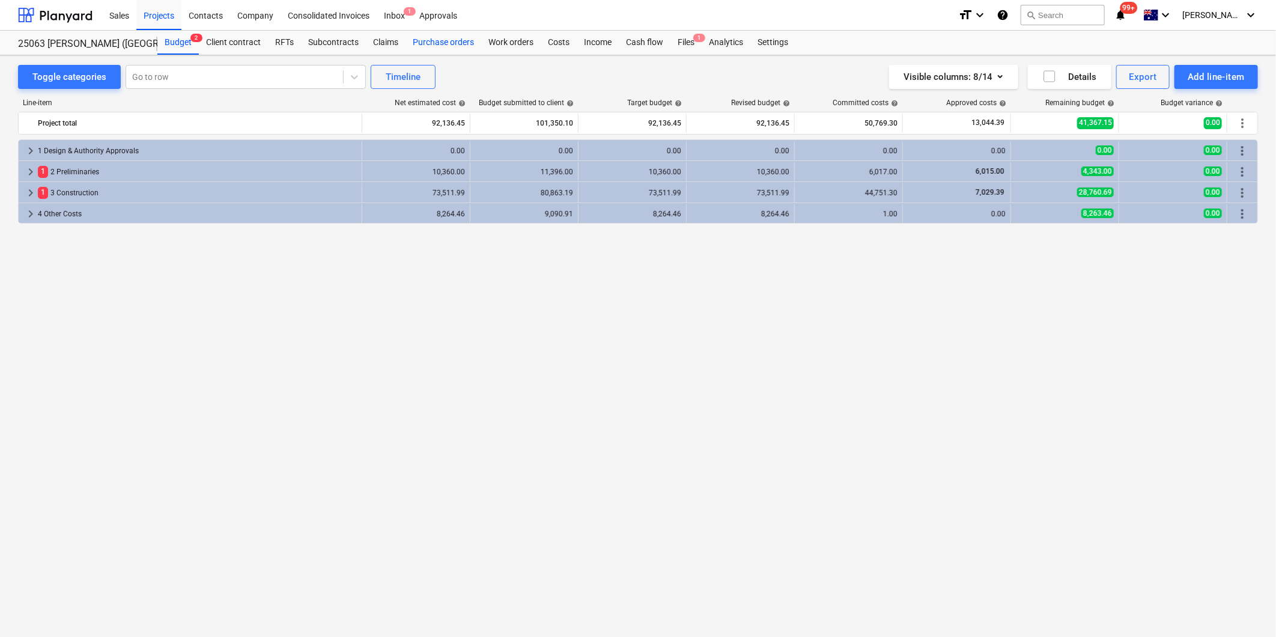
click at [413, 40] on div "Purchase orders" at bounding box center [444, 43] width 76 height 24
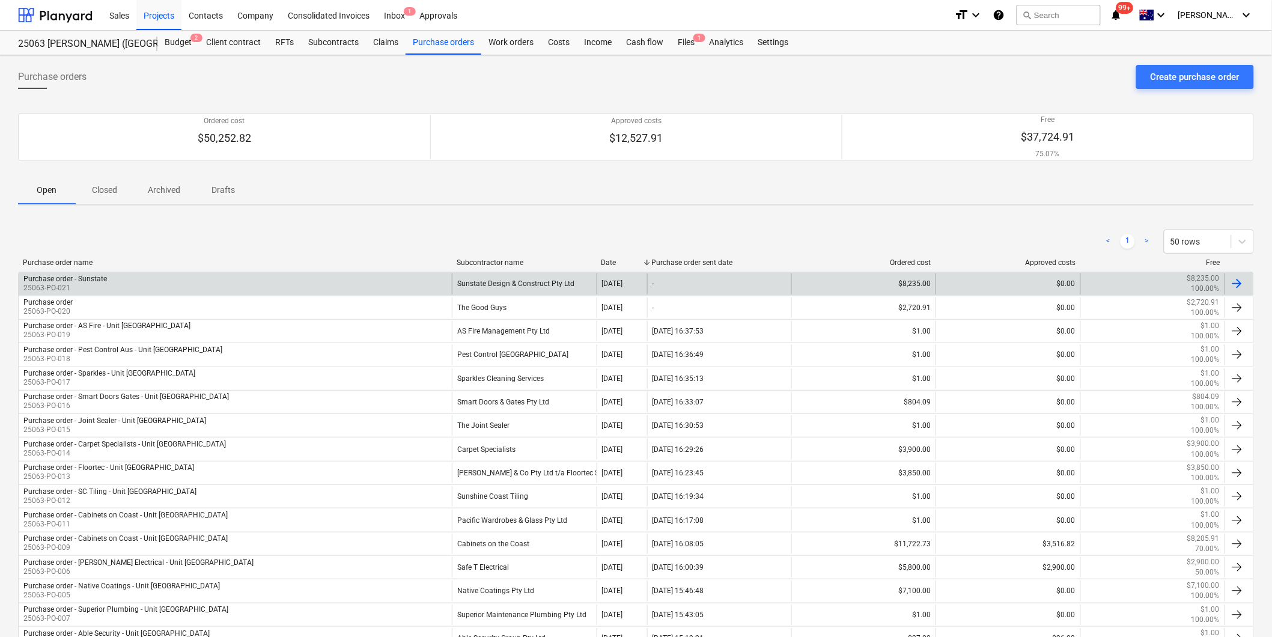
click at [88, 281] on div "Purchase order - Sunstate" at bounding box center [65, 279] width 84 height 8
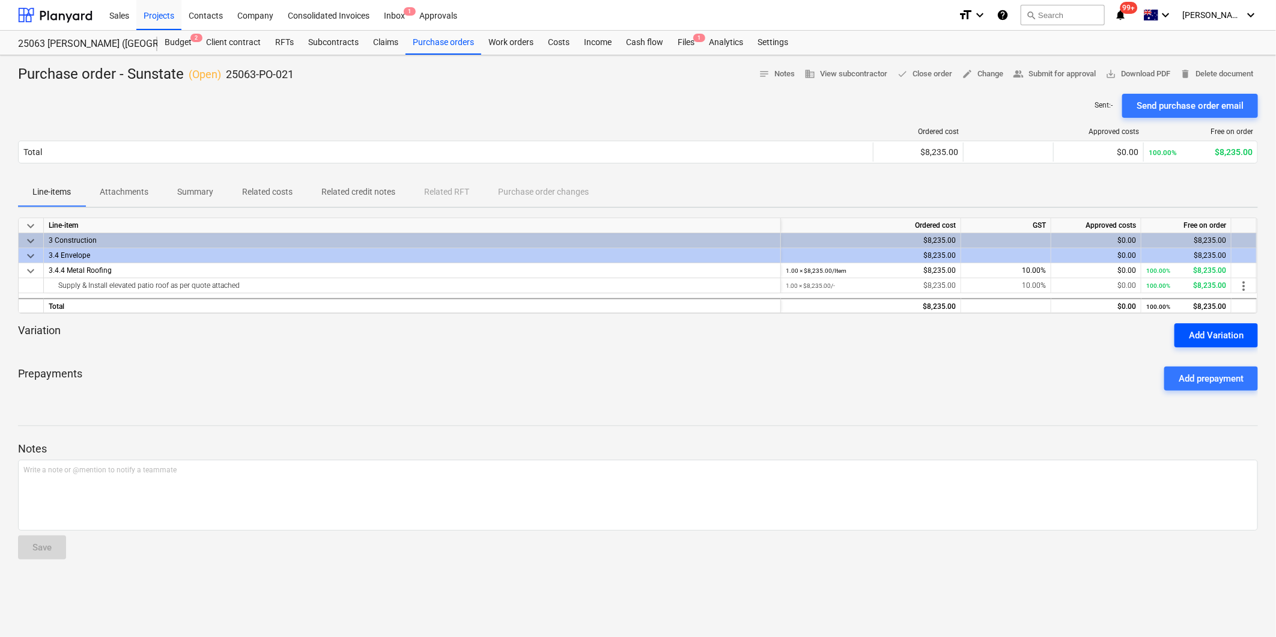
click at [1231, 334] on div "Add Variation" at bounding box center [1216, 336] width 55 height 16
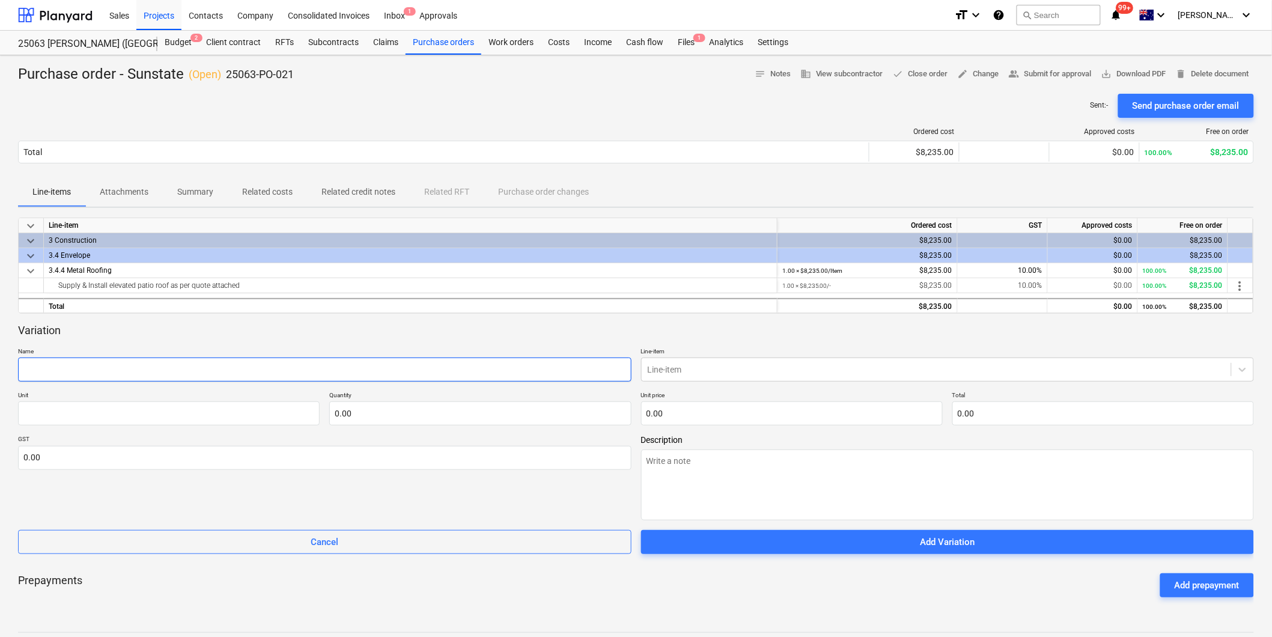
click at [67, 365] on input "text" at bounding box center [325, 370] width 614 height 24
paste input "Added flashings and gutter replacemen"
type textarea "x"
type input "Added flashings and gutter replacement"
type textarea "x"
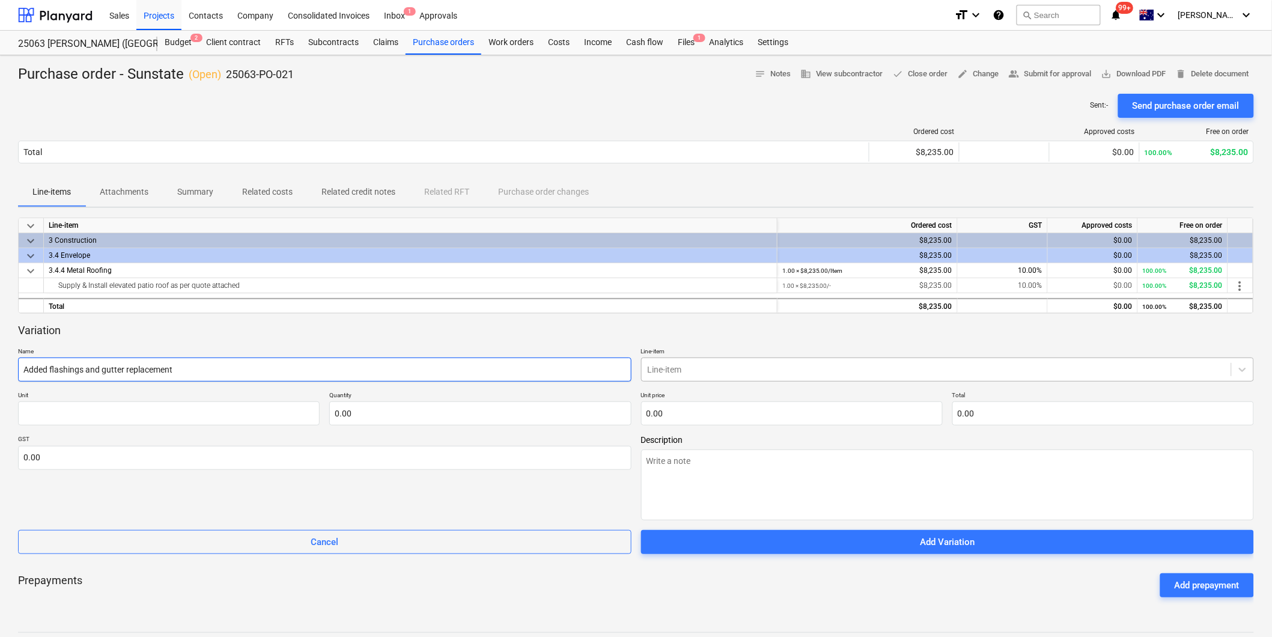
type input "Added flashings and gutter replacement"
click at [757, 364] on div at bounding box center [937, 370] width 578 height 12
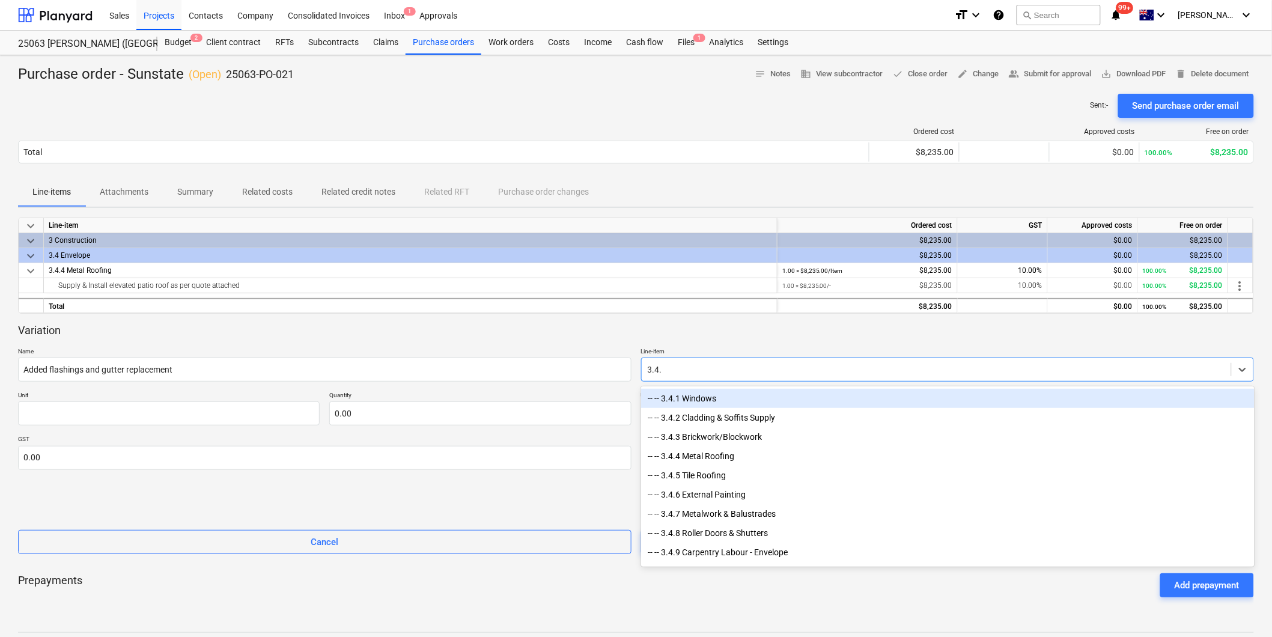
type input "3.4.4"
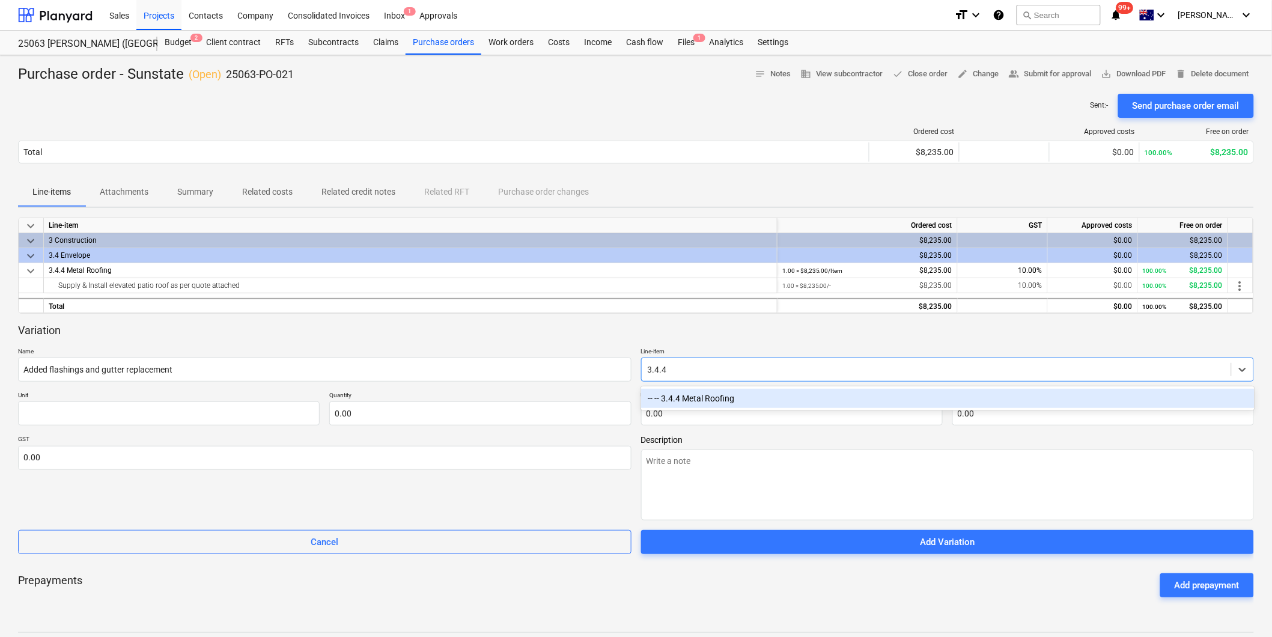
click at [748, 392] on div "-- -- 3.4.4 Metal Roofing" at bounding box center [948, 398] width 614 height 19
type textarea "x"
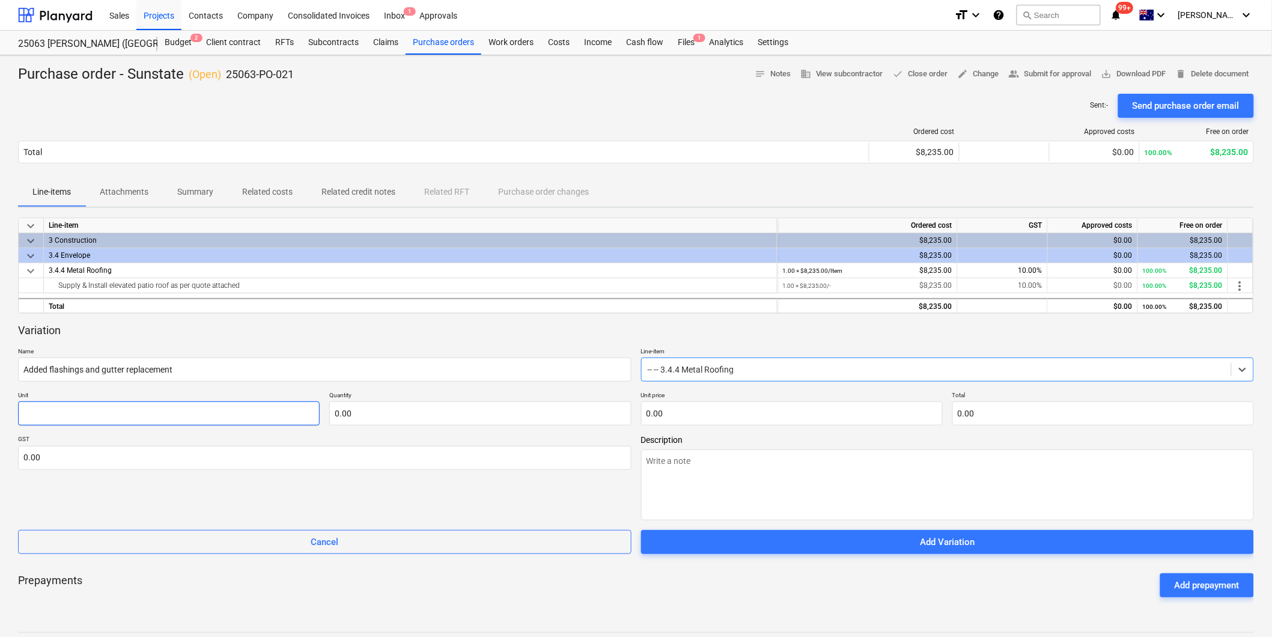
click at [169, 416] on input "text" at bounding box center [169, 413] width 302 height 24
type textarea "x"
type input "i"
type textarea "x"
type input "it"
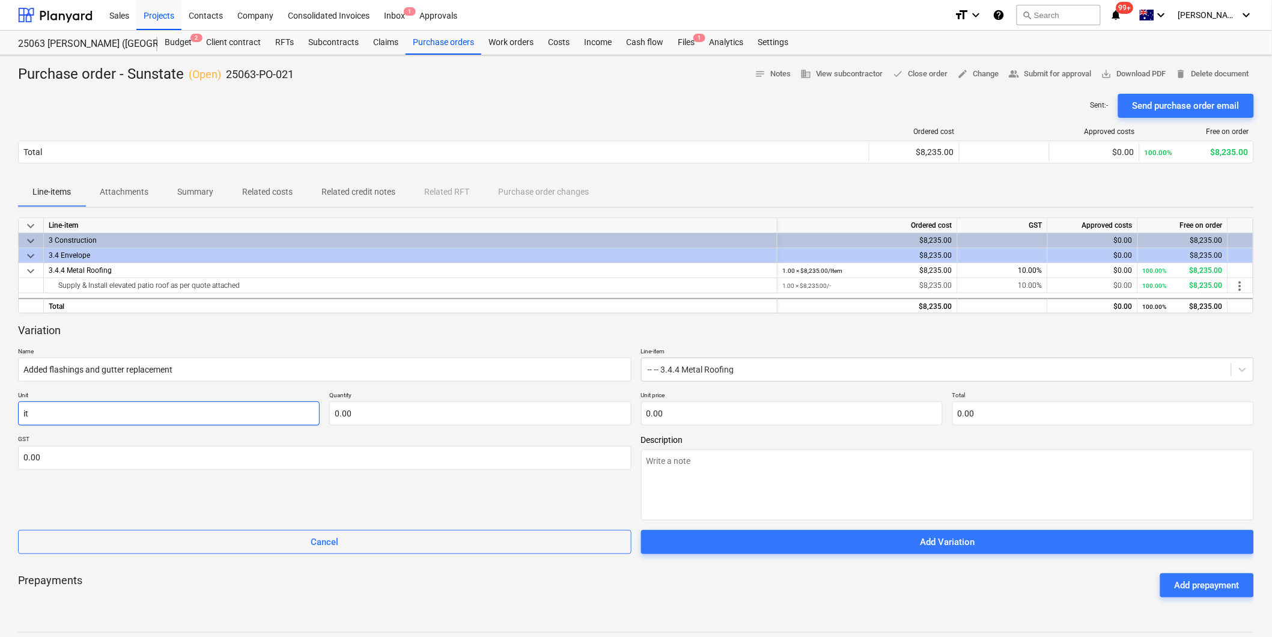
type textarea "x"
type input "ite"
type textarea "x"
type input "item"
click at [373, 416] on input "text" at bounding box center [480, 413] width 302 height 24
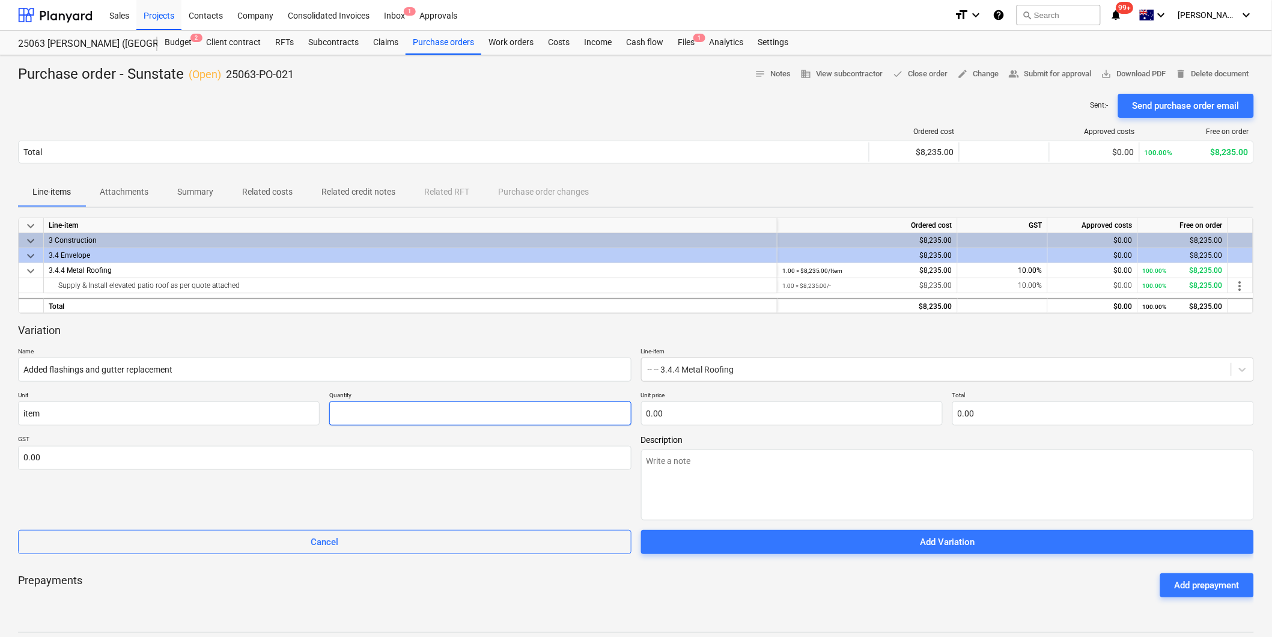
type textarea "x"
type input "1.00"
click at [722, 417] on input "text" at bounding box center [792, 413] width 302 height 24
type textarea "x"
type input "3"
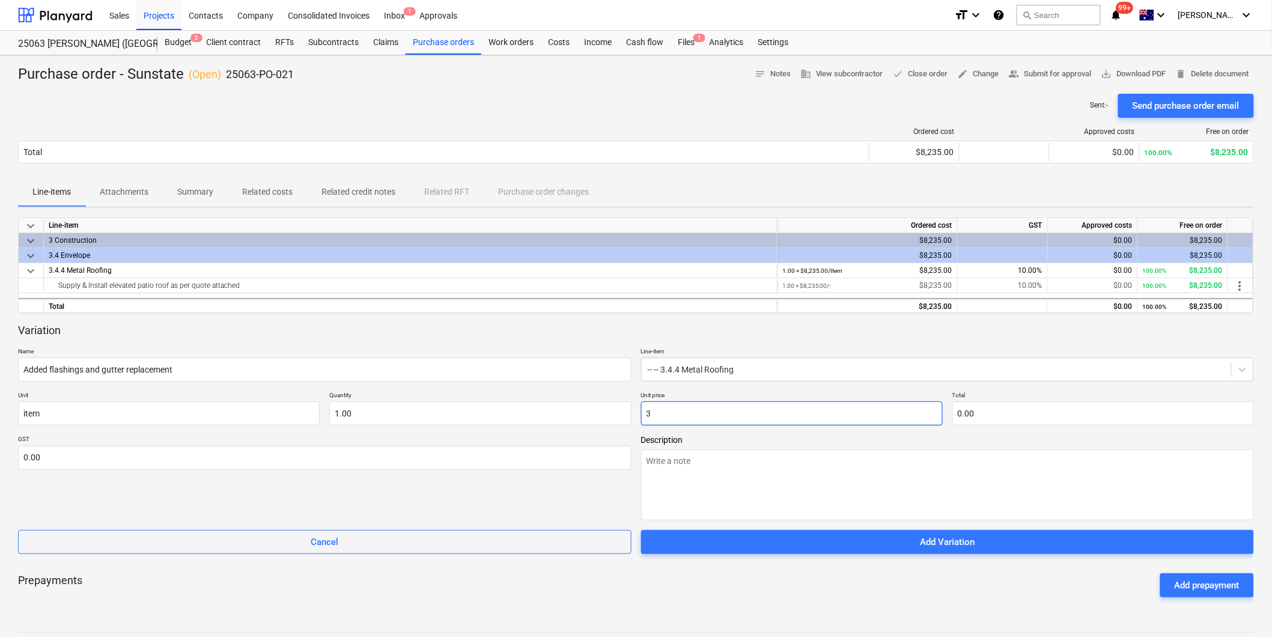
type input "3.00"
type textarea "x"
type input "30"
type input "30.00"
type textarea "x"
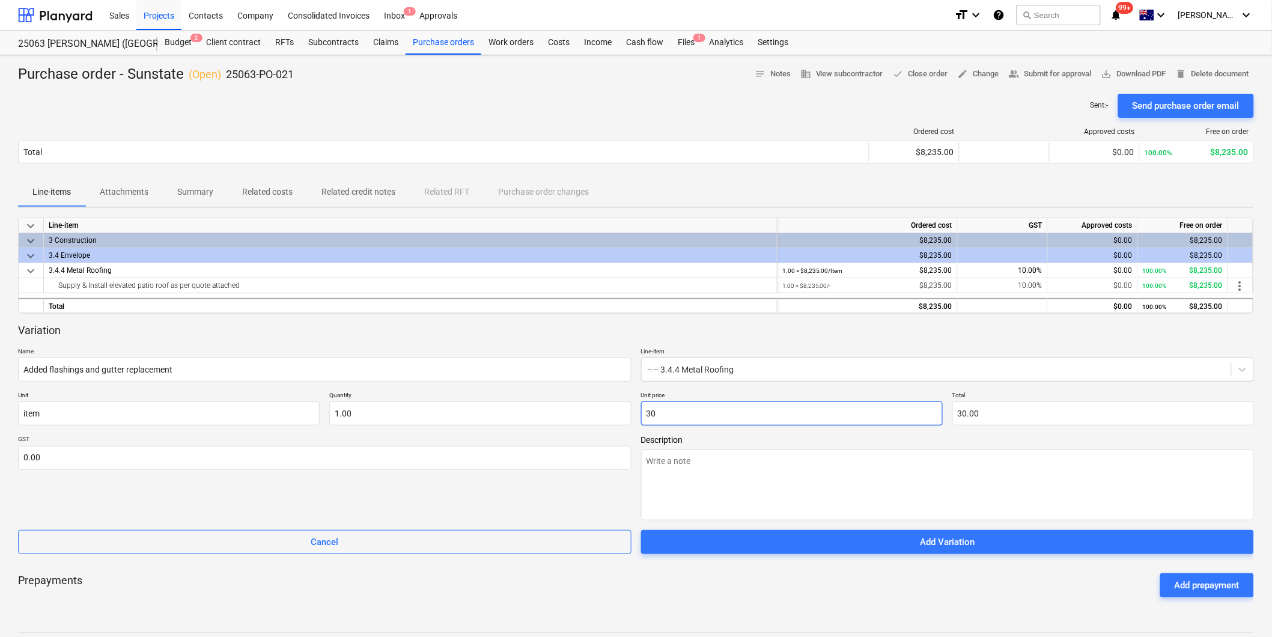
type input "302"
type input "302.00"
type textarea "x"
type input "3028"
type input "3,028.00"
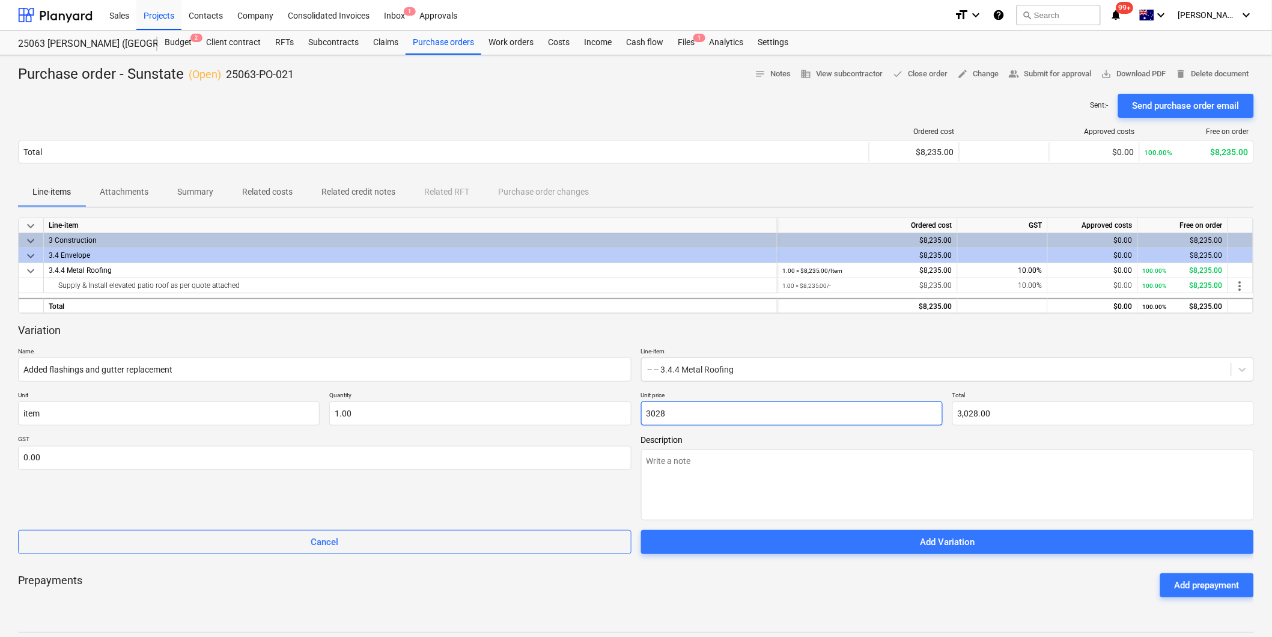
type textarea "x"
type input "3028."
type textarea "x"
type input "3028.1"
type input "3,028.10"
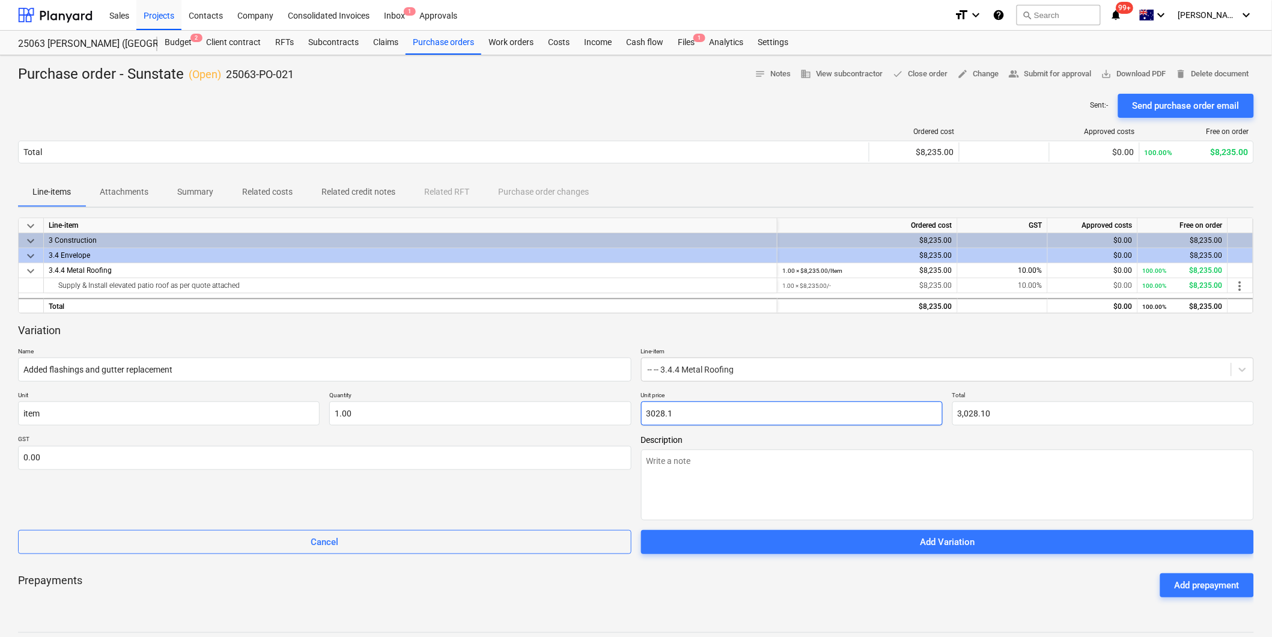
type textarea "x"
type input "3028.18"
type input "3,028.18"
type textarea "x"
type input "3028.181"
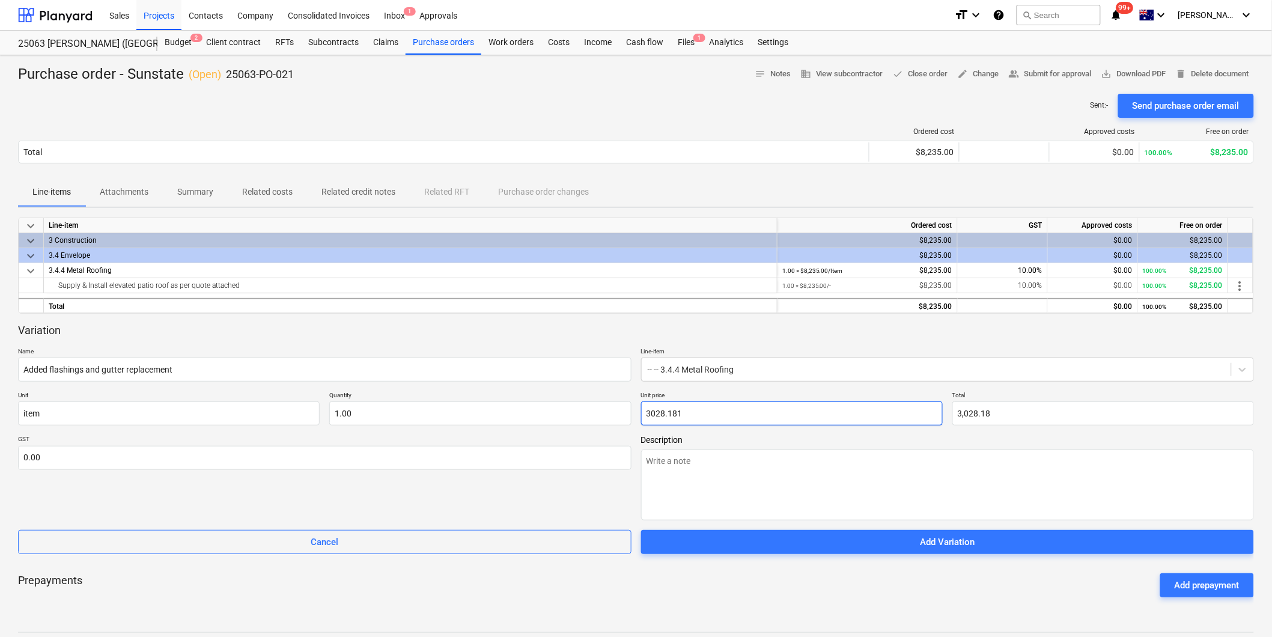
type textarea "x"
type input "3028.1818"
type textarea "x"
type input "3028.18181"
type textarea "x"
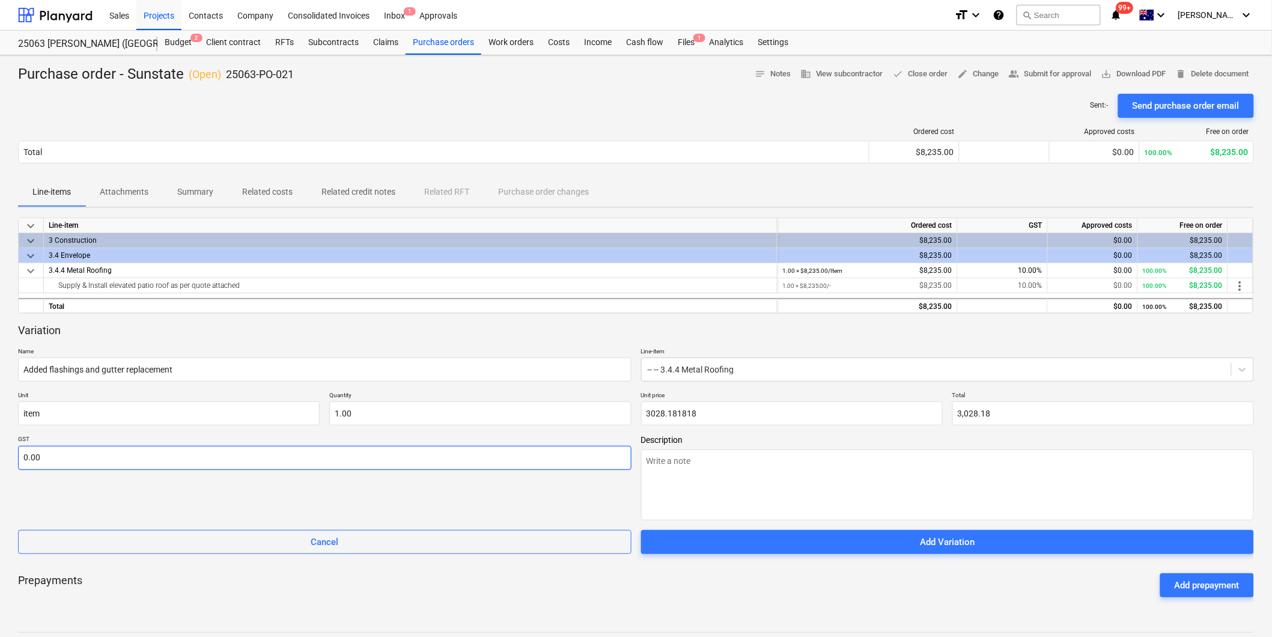
type input "3,028.18"
click at [418, 463] on input "text" at bounding box center [325, 458] width 614 height 24
type textarea "x"
type input "1"
type textarea "x"
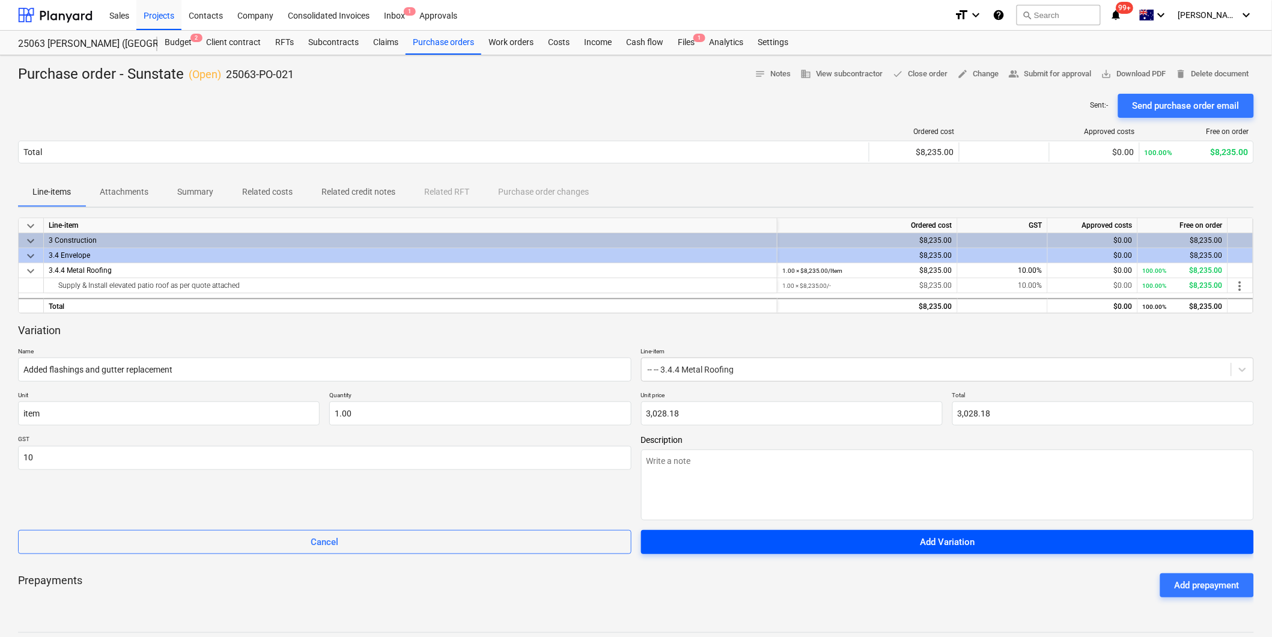
type input "10.00"
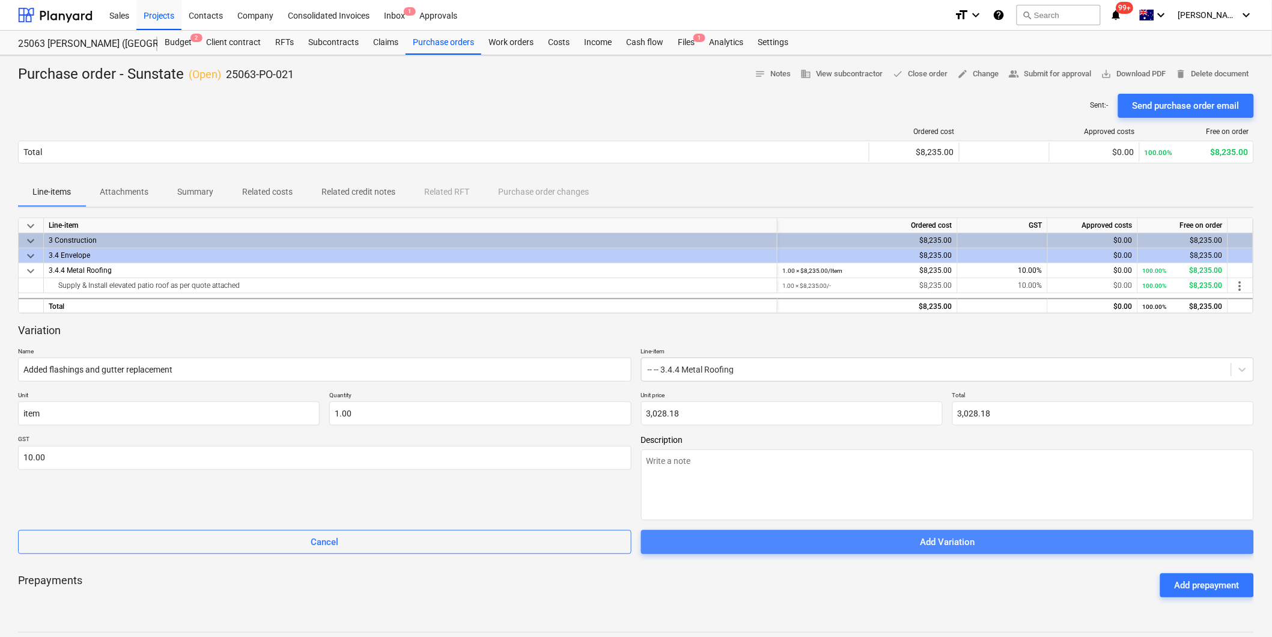
click at [958, 542] on div "Add Variation" at bounding box center [947, 542] width 55 height 16
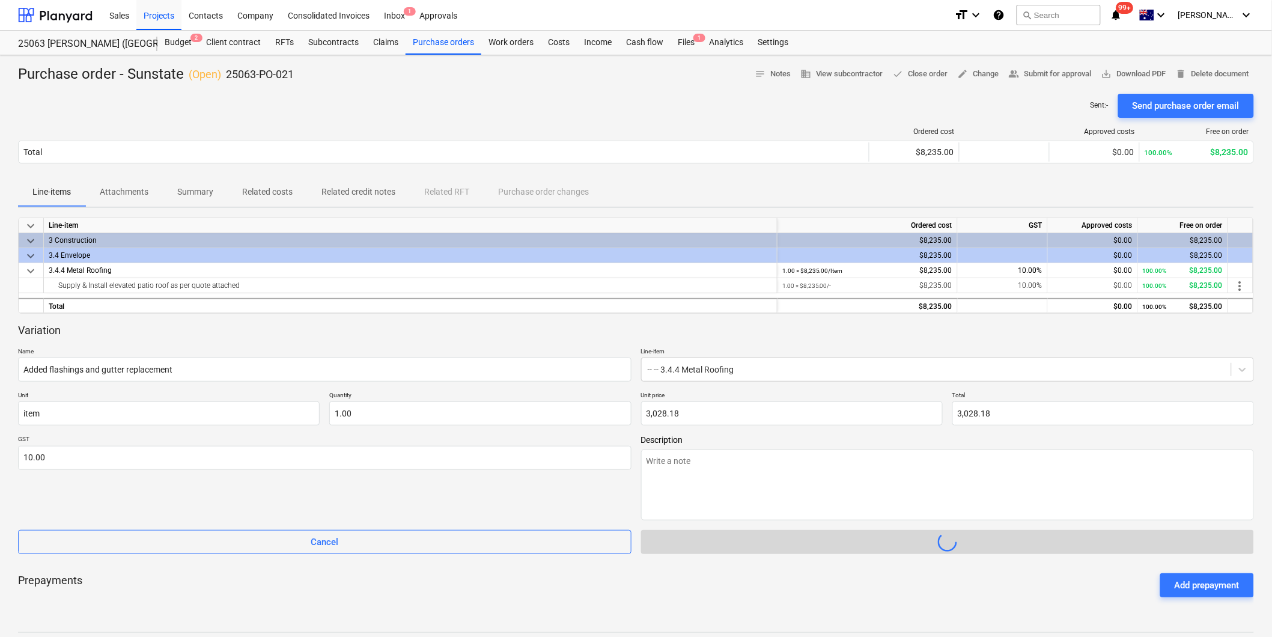
type textarea "x"
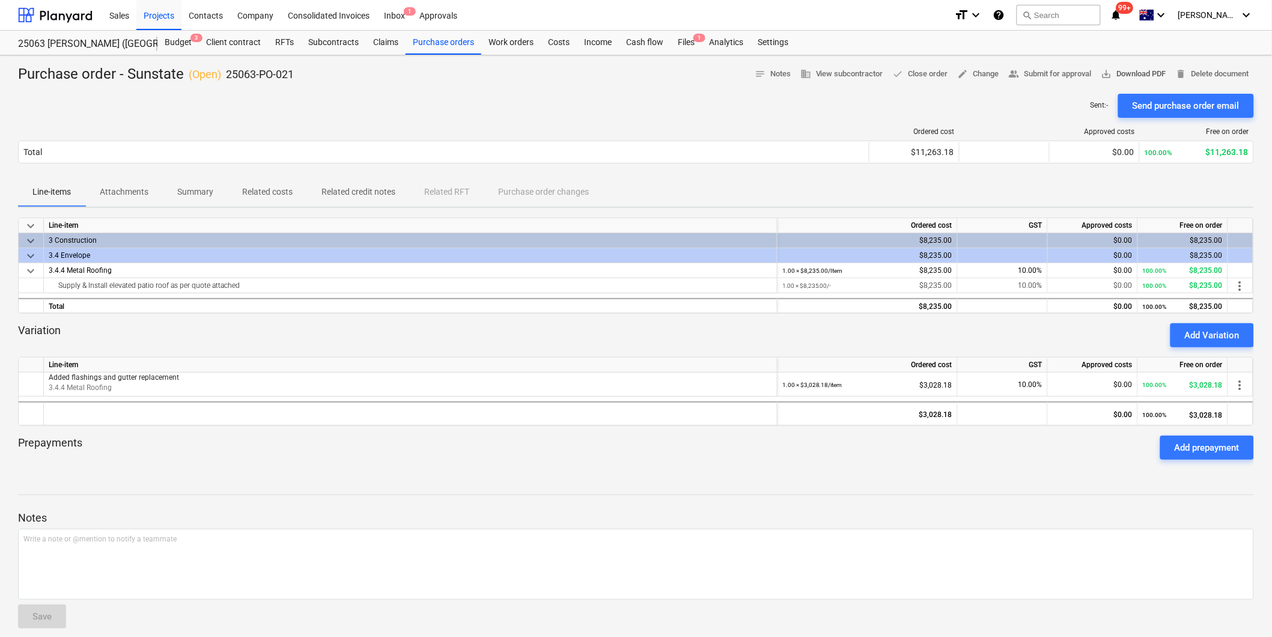
click at [1133, 72] on span "save_alt Download PDF" at bounding box center [1134, 74] width 65 height 14
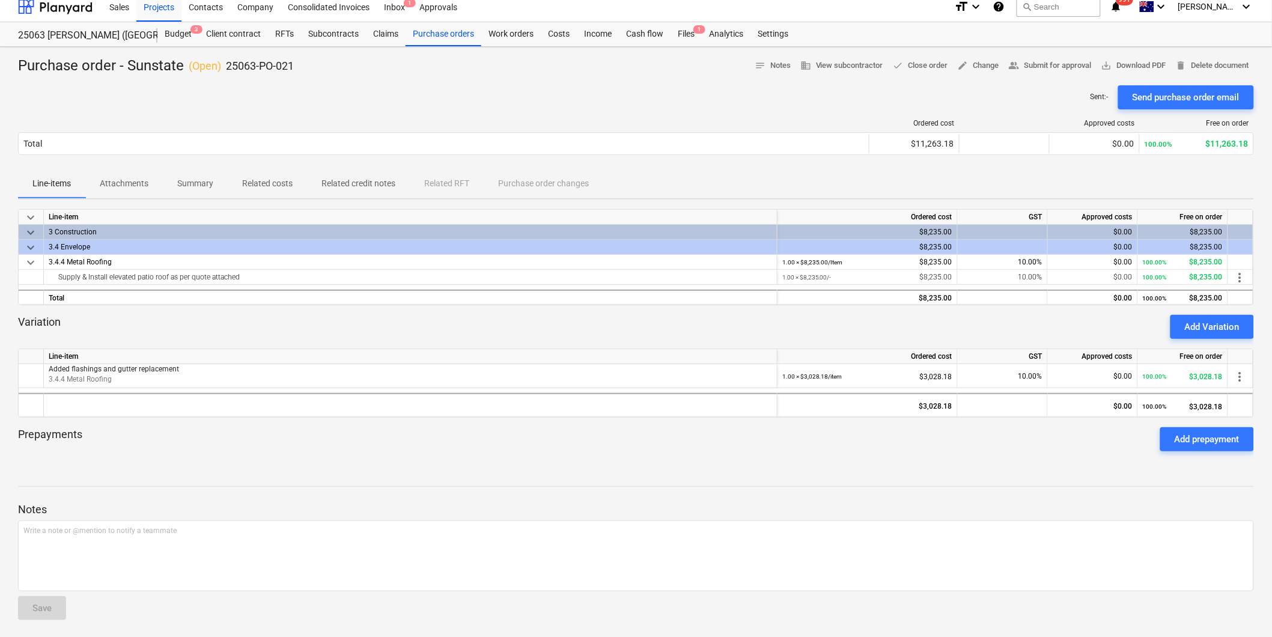
scroll to position [10, 0]
